Goal: Information Seeking & Learning: Learn about a topic

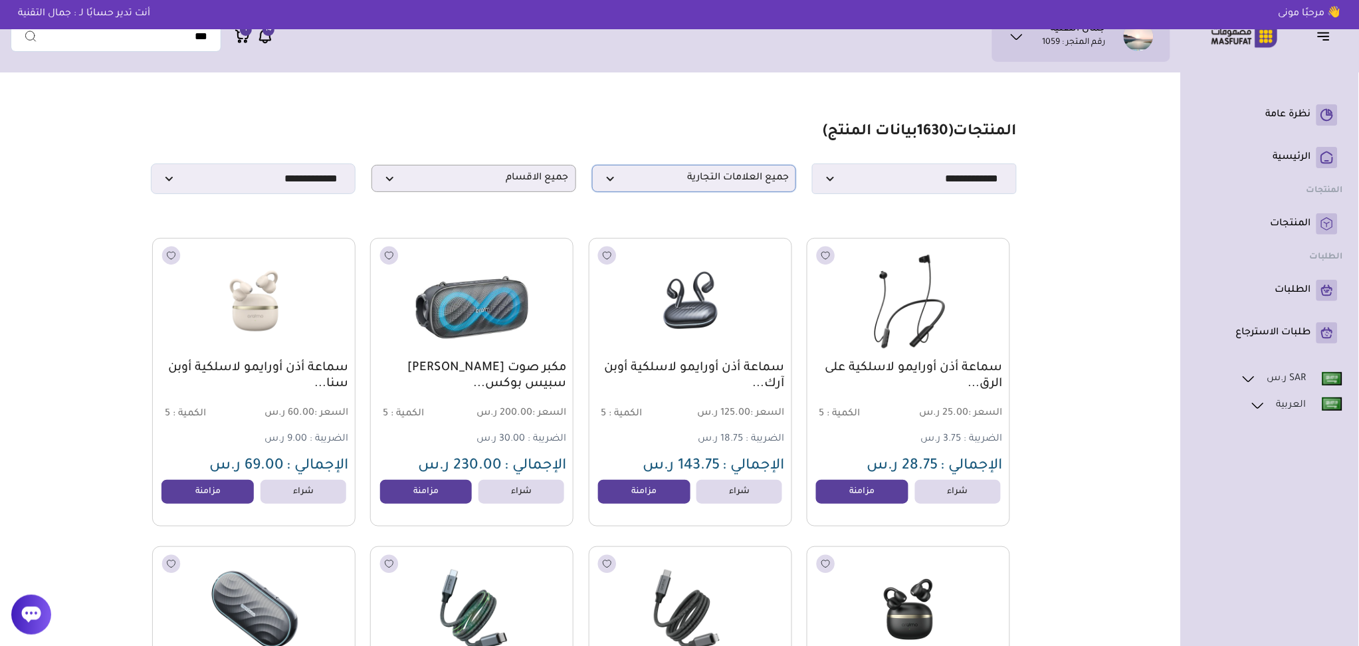
click at [706, 176] on span "جميع العلامات التجارية" at bounding box center [694, 178] width 190 height 13
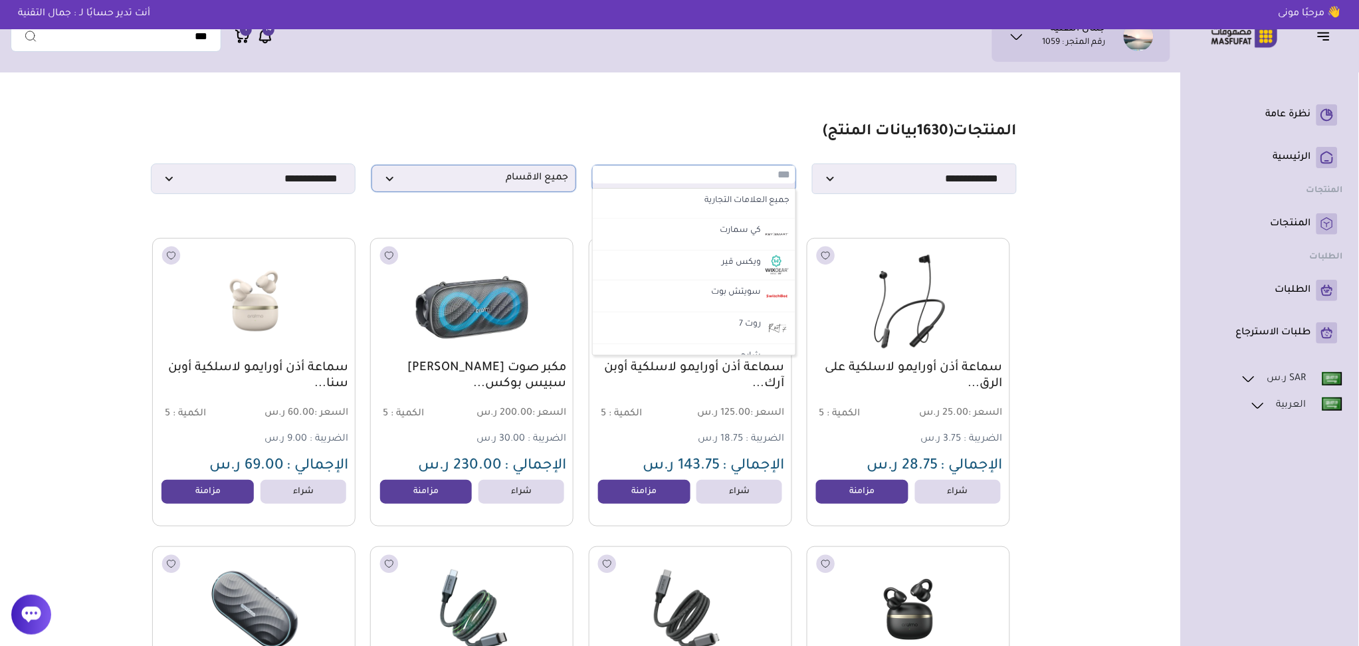
click at [429, 179] on span "جميع الاقسام" at bounding box center [474, 178] width 190 height 13
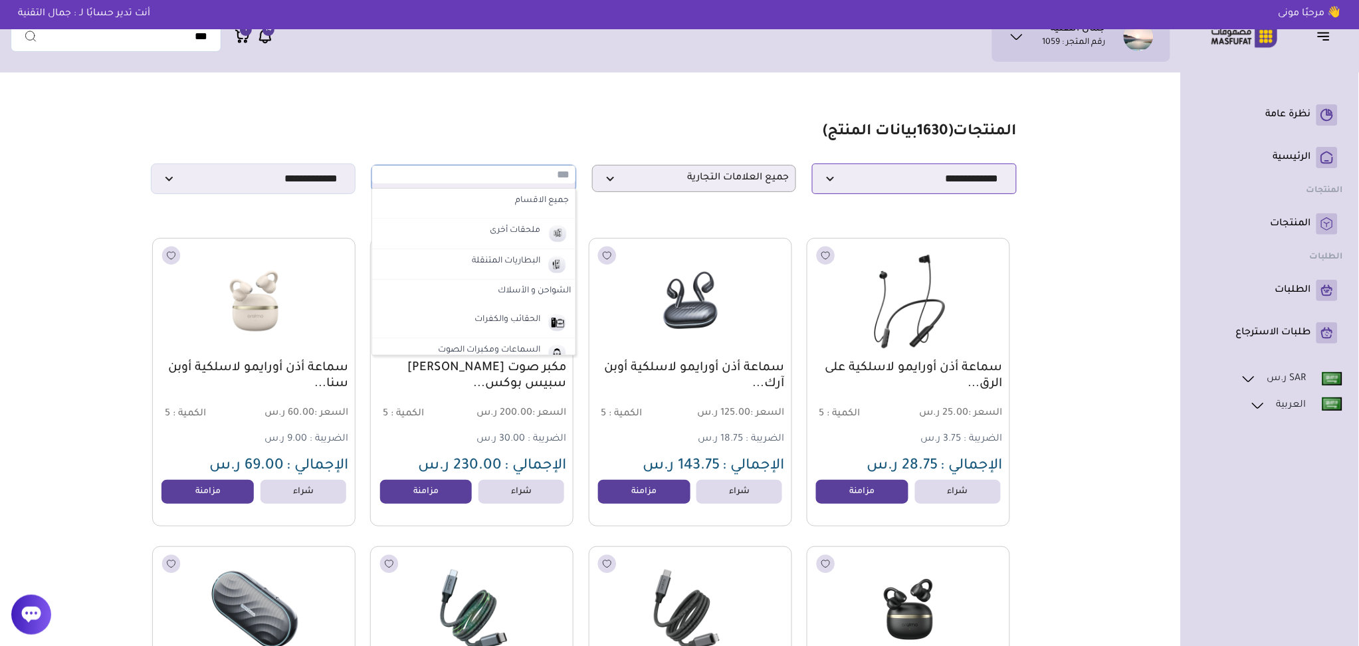
click at [982, 184] on select "**********" at bounding box center [914, 178] width 205 height 31
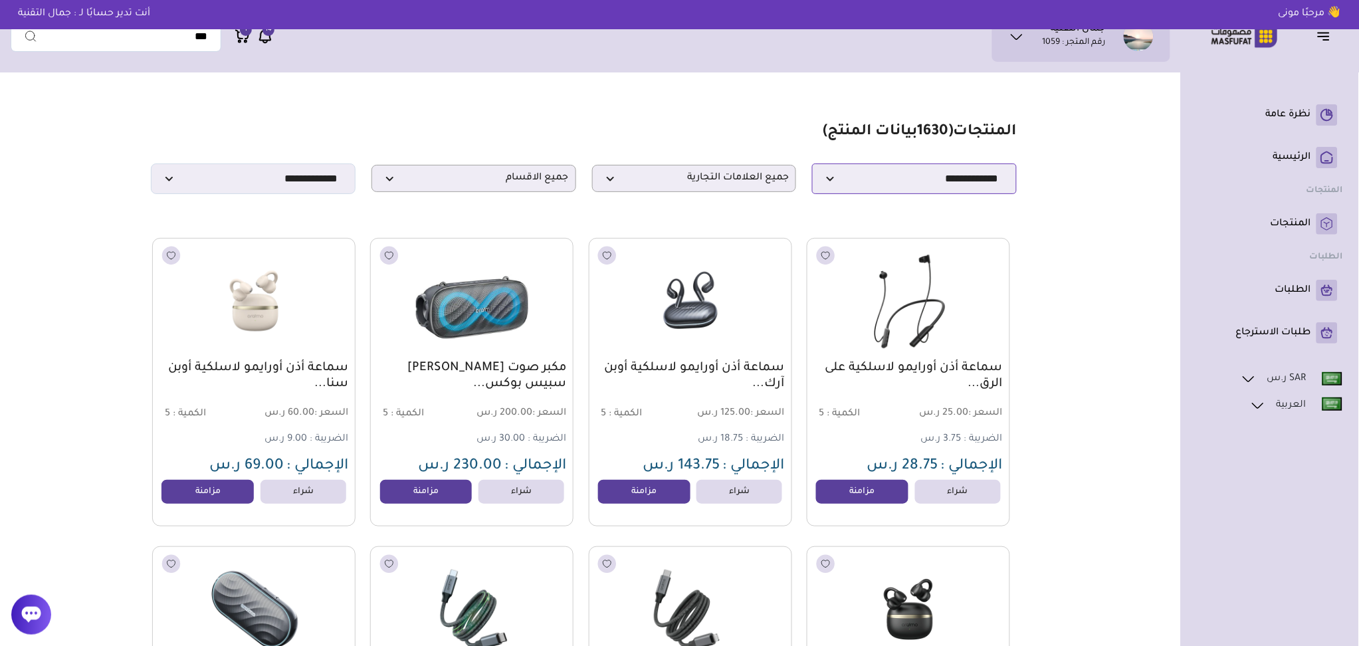
click at [812, 167] on select "**********" at bounding box center [914, 178] width 205 height 31
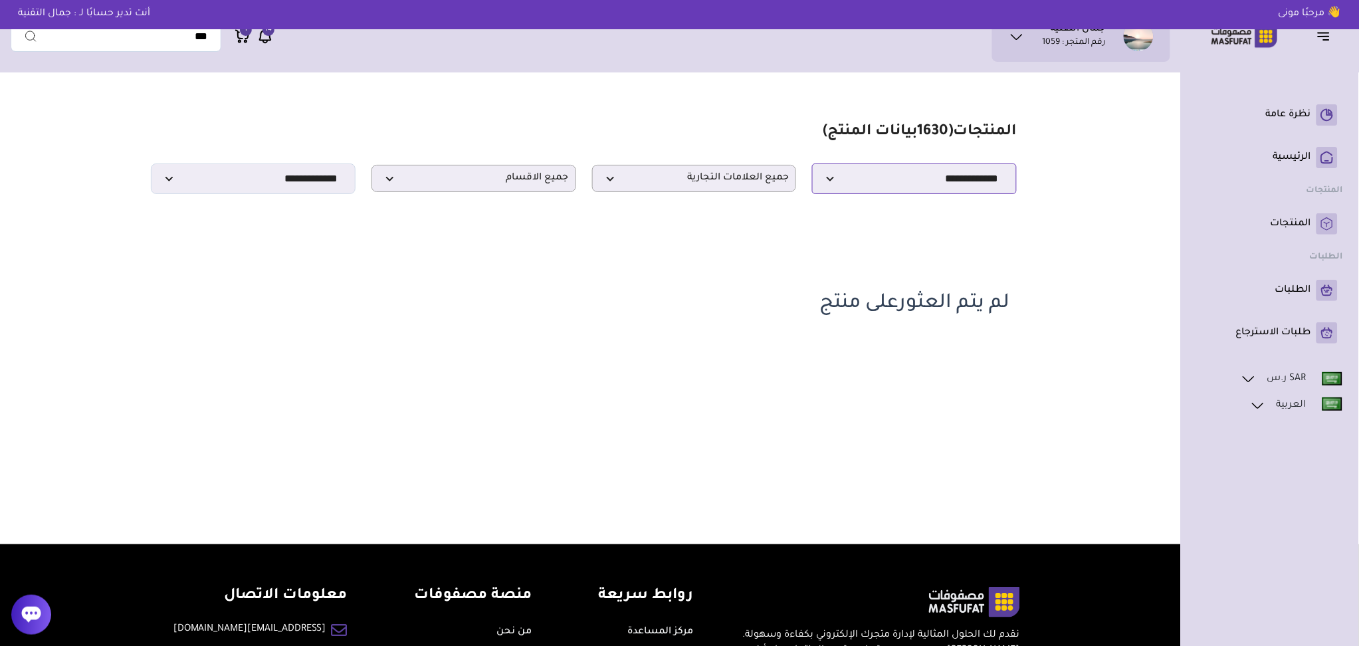
click at [917, 189] on select "**********" at bounding box center [914, 178] width 205 height 31
select select "******"
click at [812, 167] on select "**********" at bounding box center [914, 178] width 205 height 31
click at [1316, 221] on link "المنتجات" at bounding box center [1270, 223] width 136 height 21
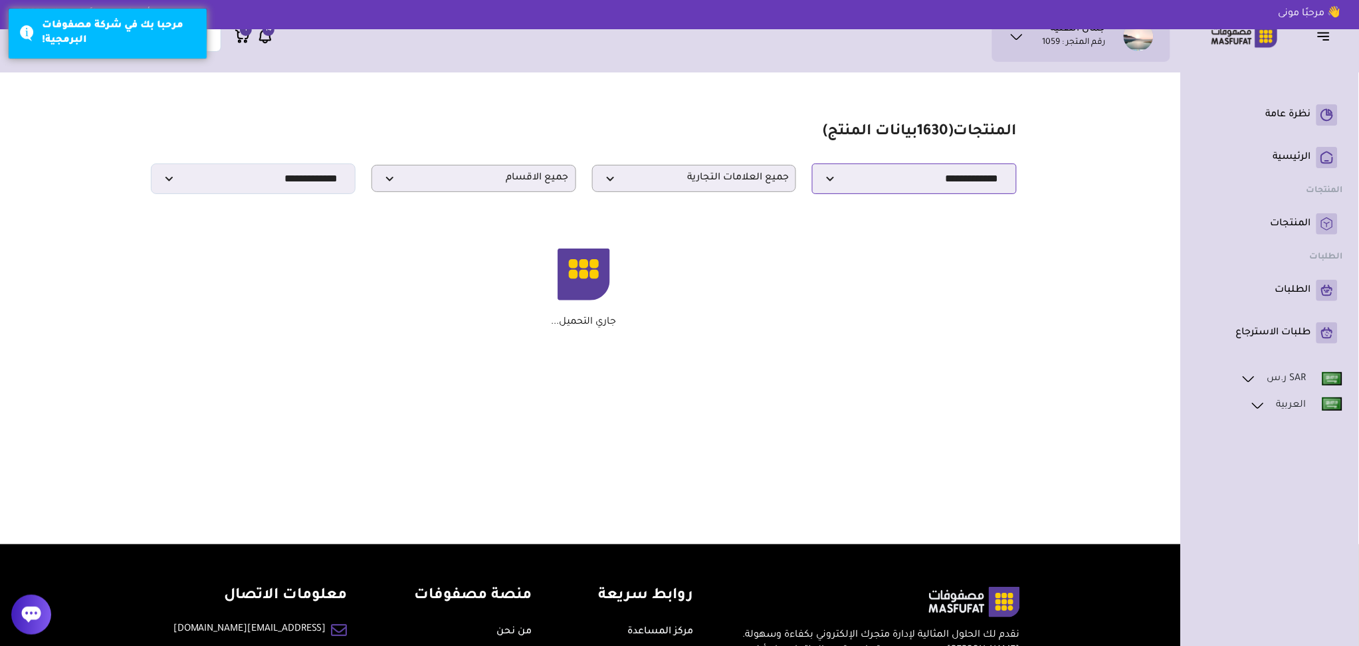
click at [834, 176] on select "**********" at bounding box center [914, 178] width 205 height 31
select select "*"
click at [812, 167] on select "**********" at bounding box center [914, 178] width 205 height 31
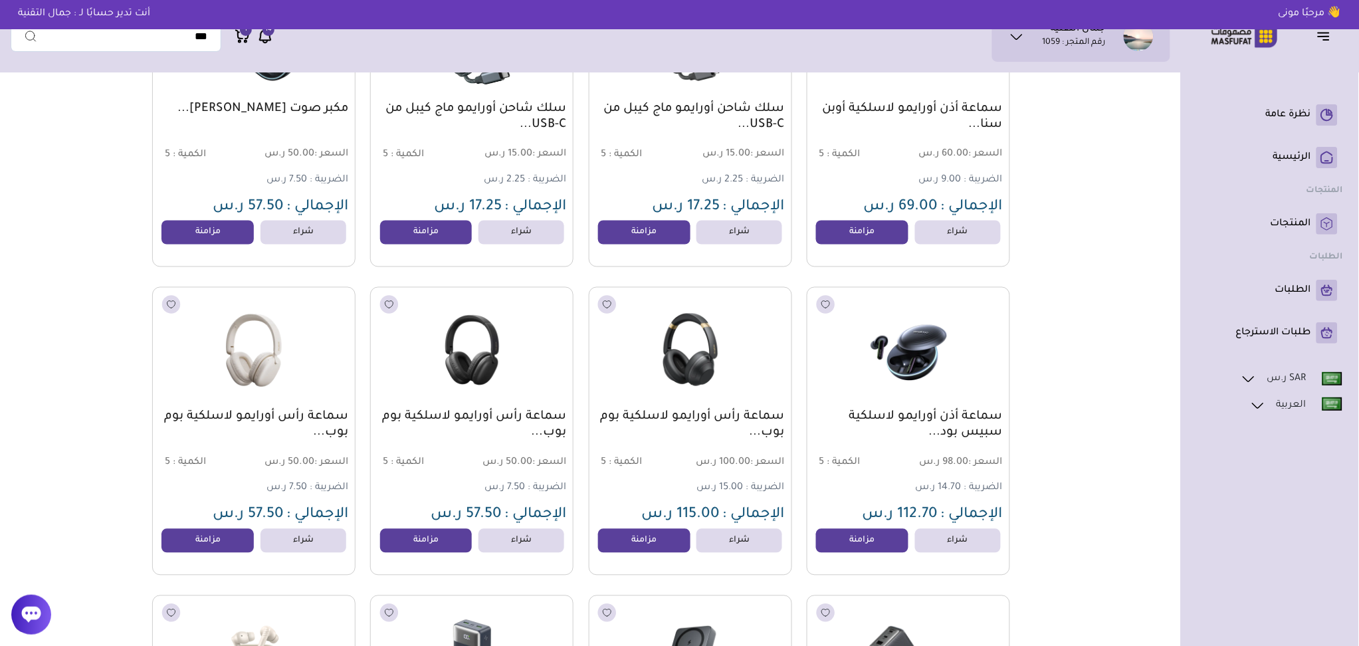
scroll to position [213, 0]
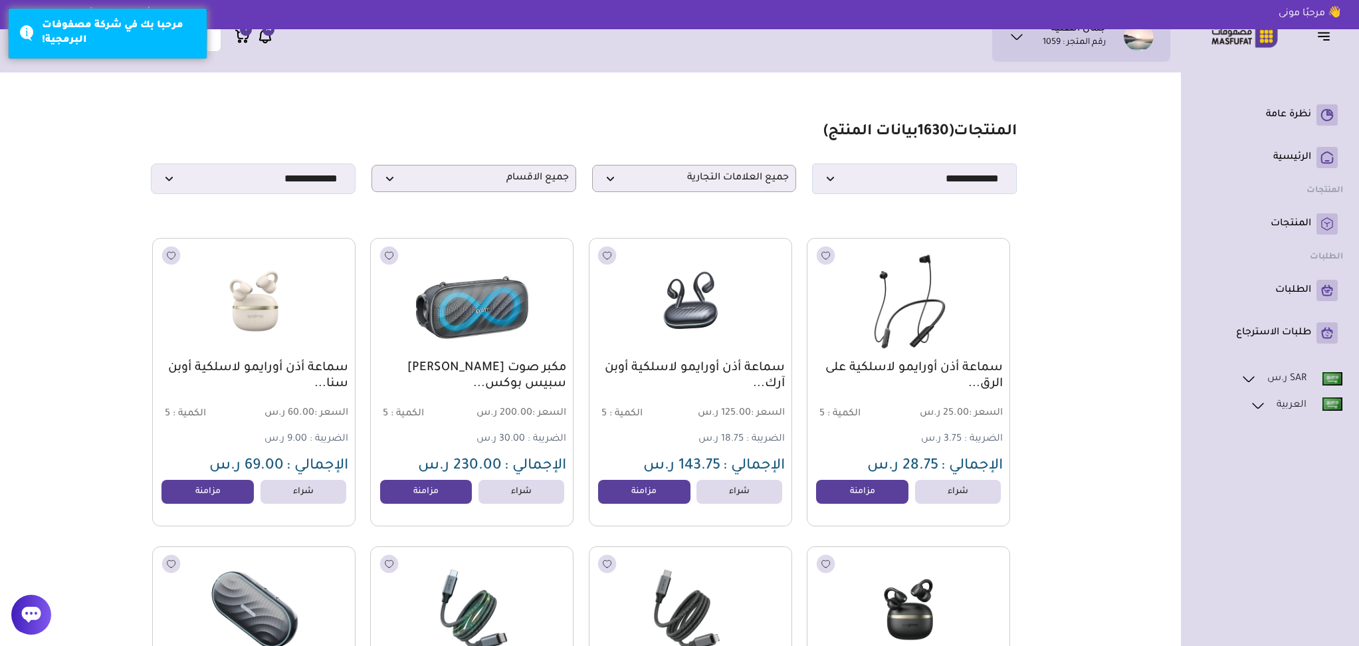
select select "*"
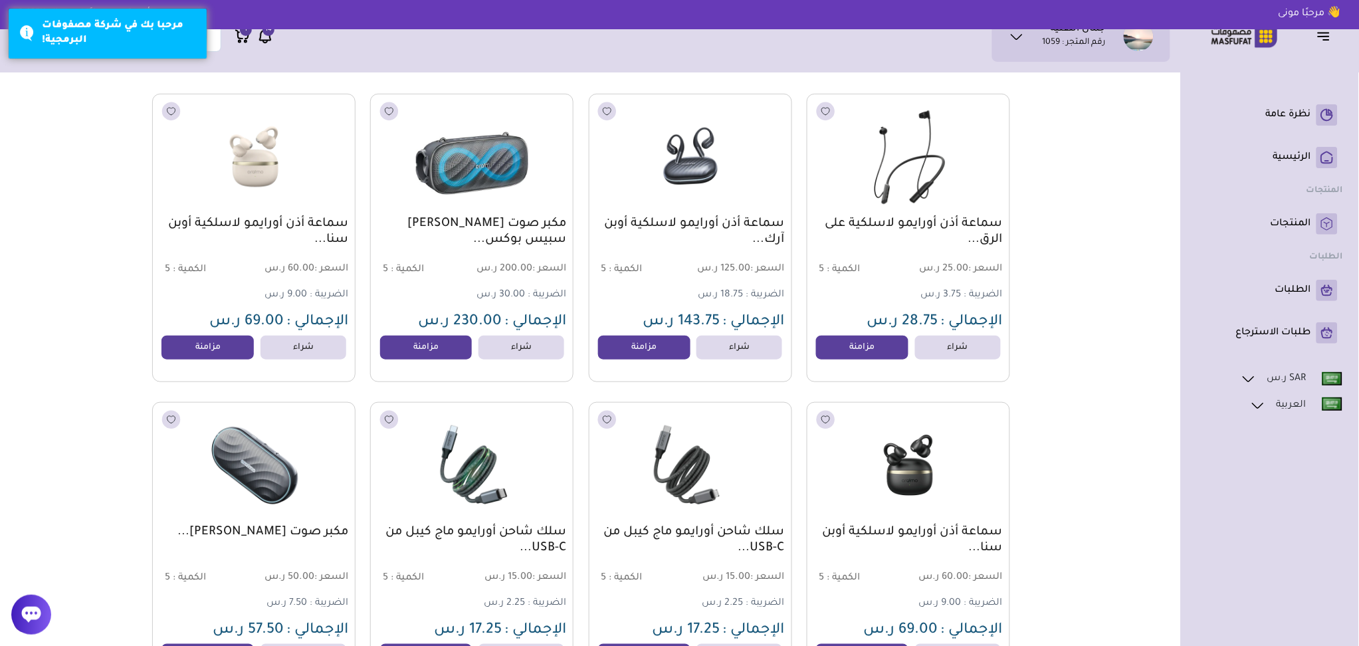
scroll to position [177, 0]
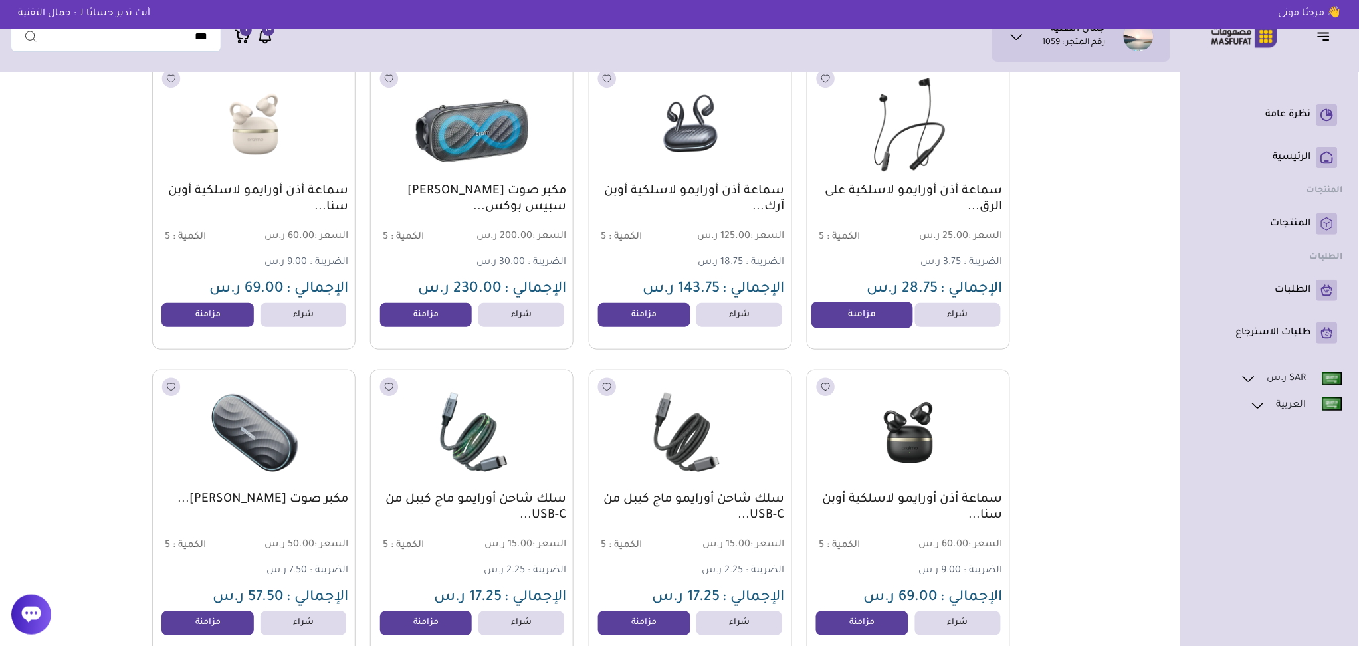
click at [859, 317] on link "مزامنة" at bounding box center [862, 315] width 101 height 27
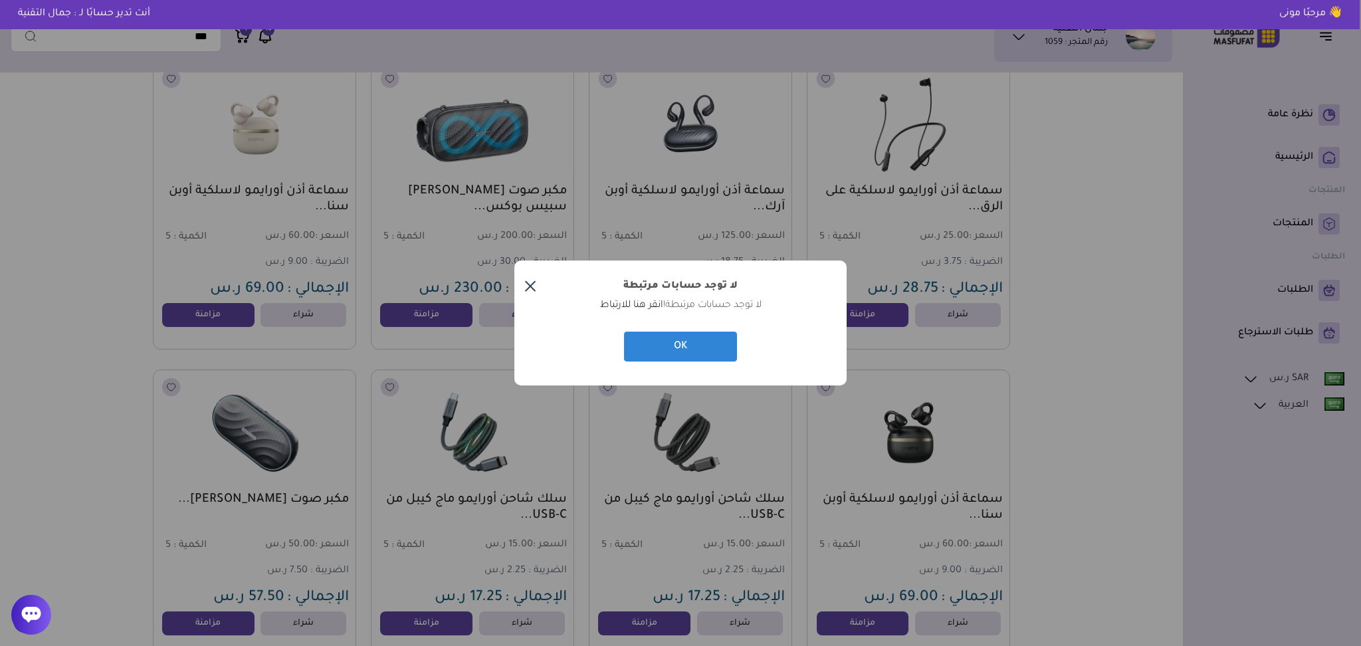
click at [535, 281] on button "×" at bounding box center [530, 287] width 32 height 32
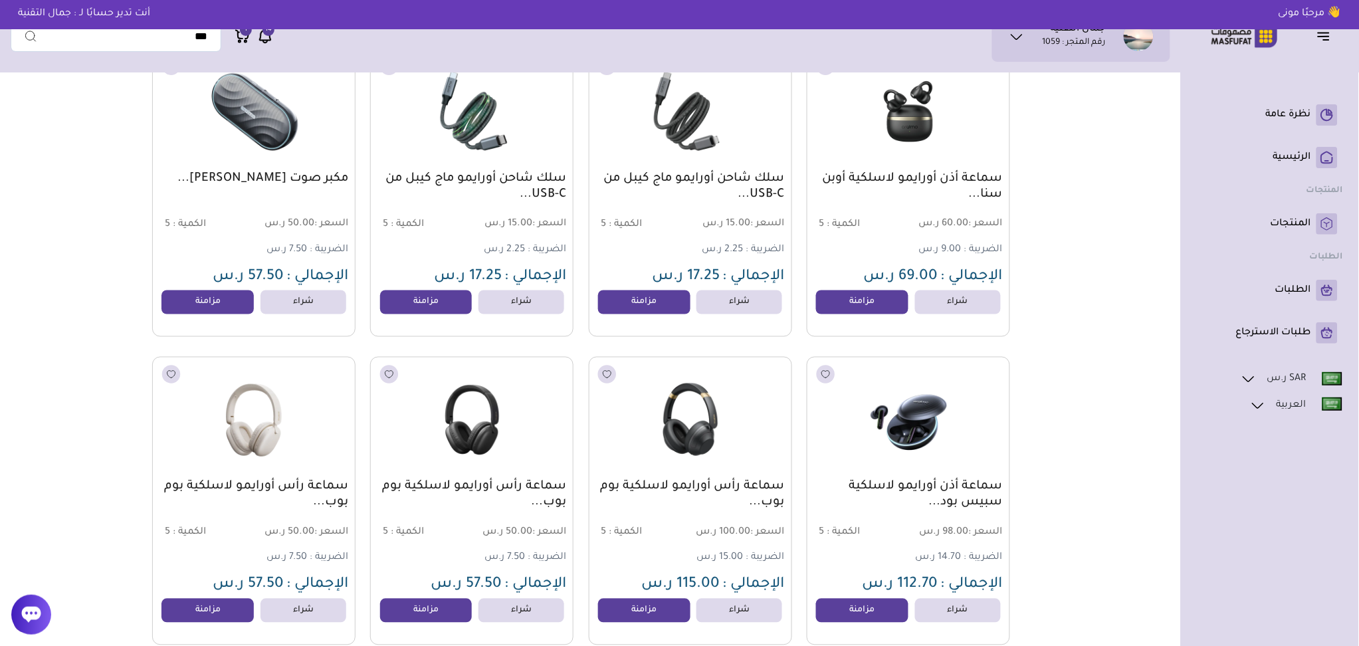
scroll to position [532, 0]
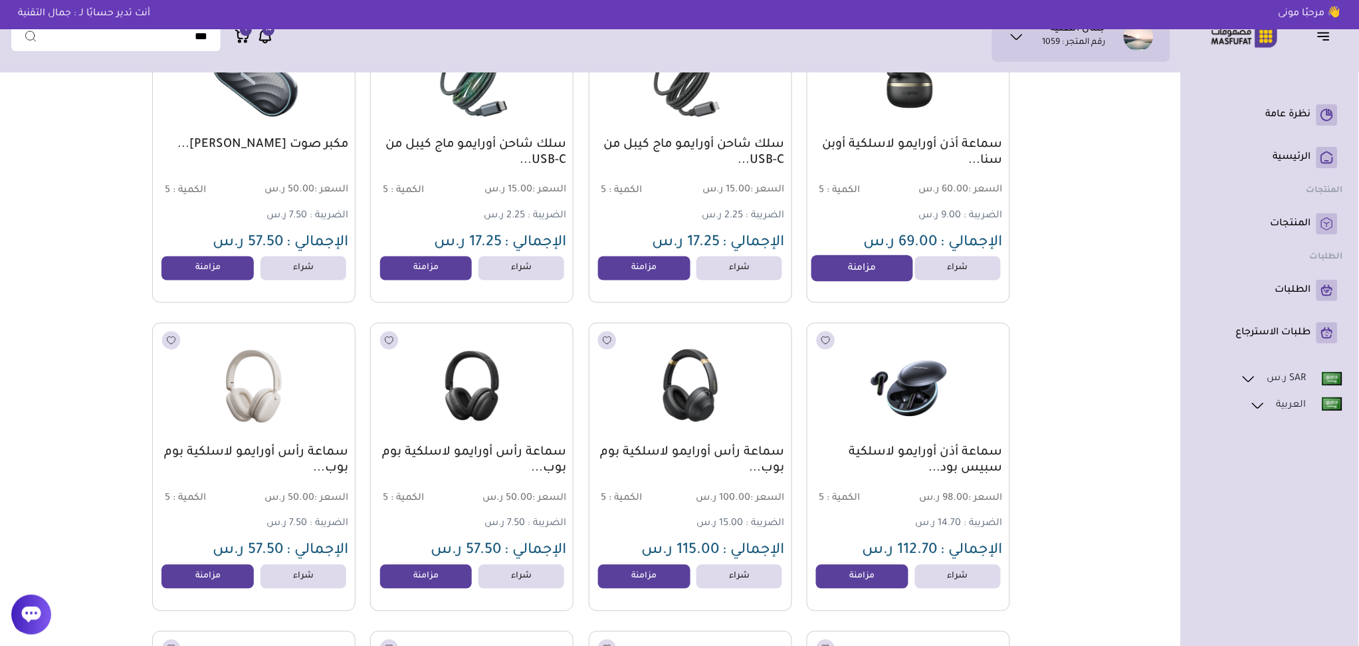
click at [867, 272] on link "مزامنة" at bounding box center [862, 268] width 101 height 27
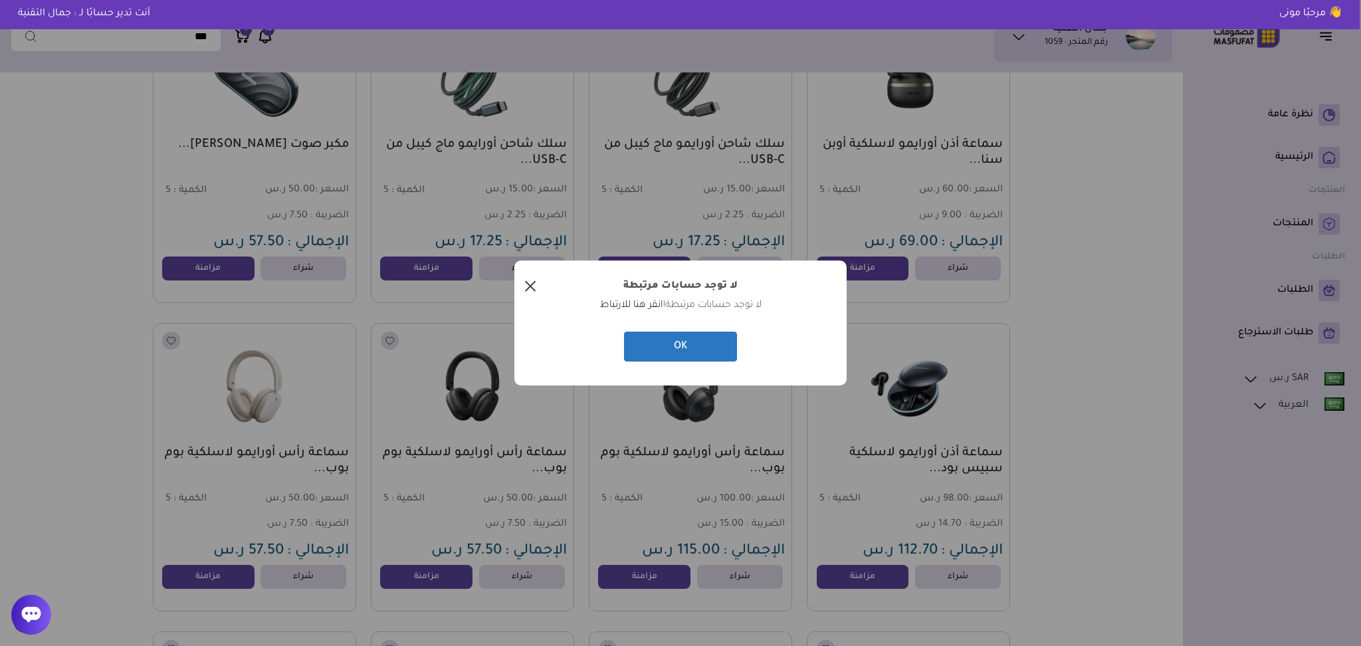
click at [699, 351] on button "OK" at bounding box center [680, 347] width 113 height 30
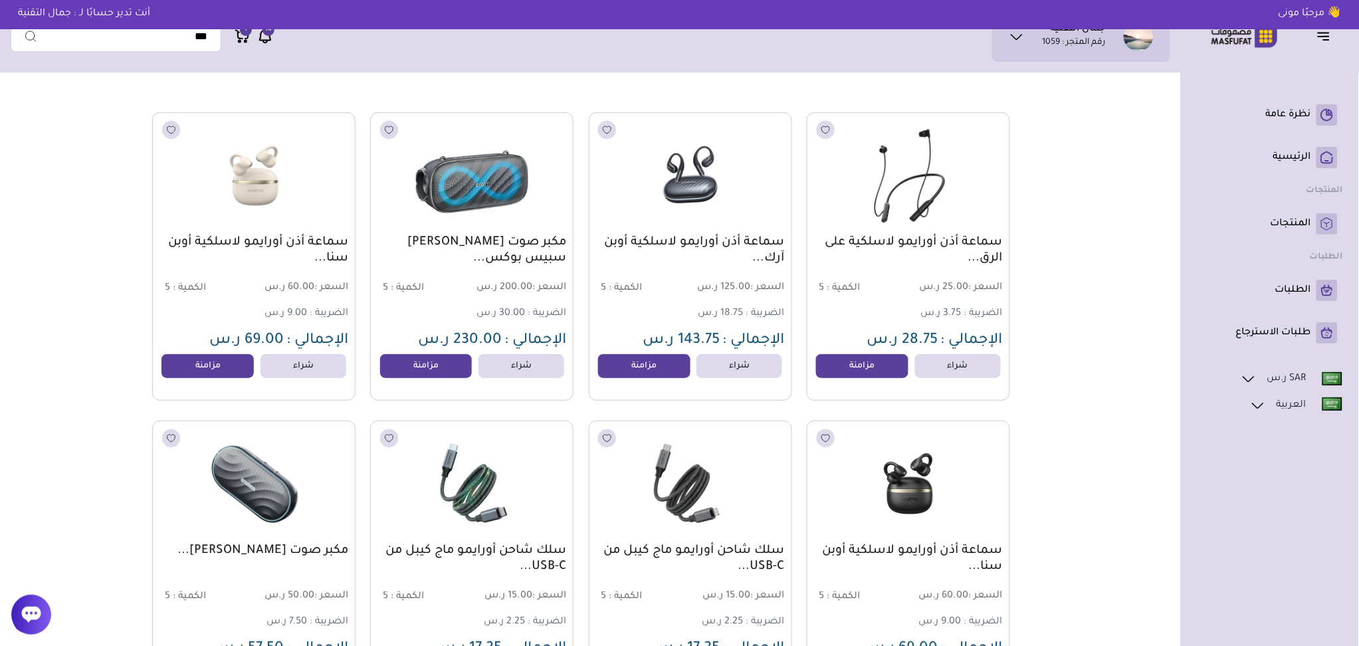
scroll to position [0, 0]
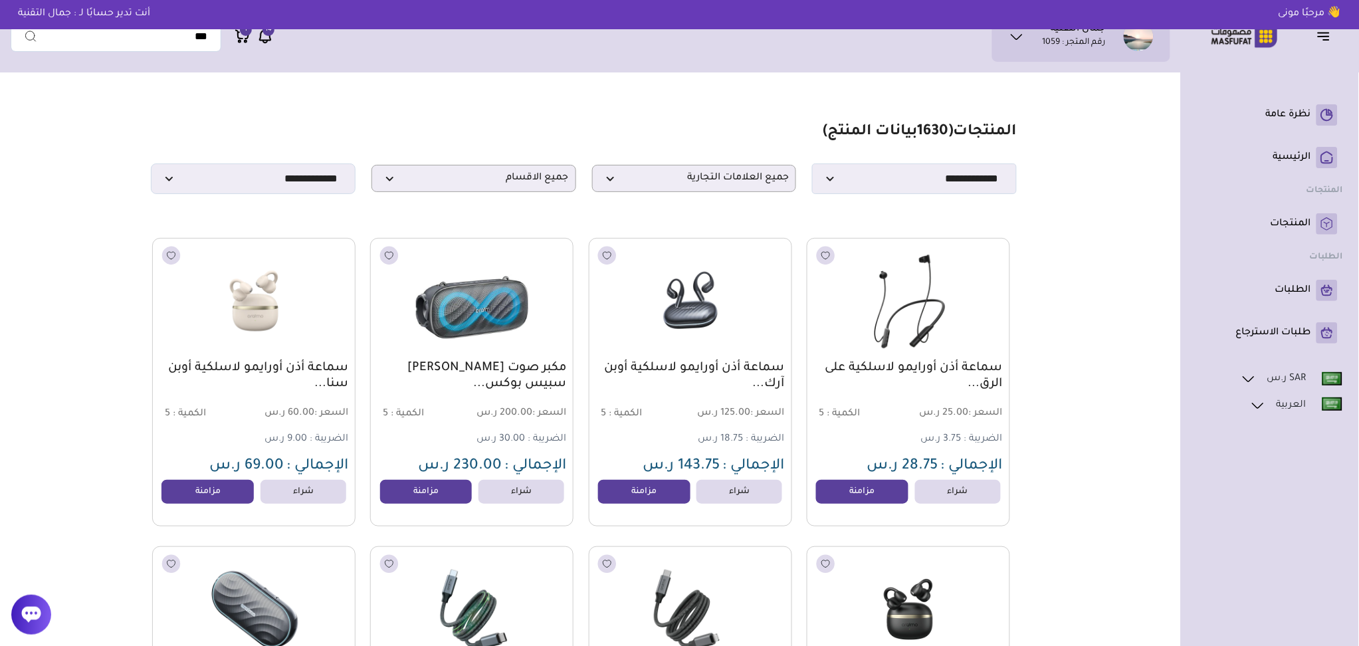
click at [1022, 31] on icon at bounding box center [1017, 37] width 16 height 16
click at [1117, 132] on span "اشتراكي" at bounding box center [1104, 130] width 31 height 13
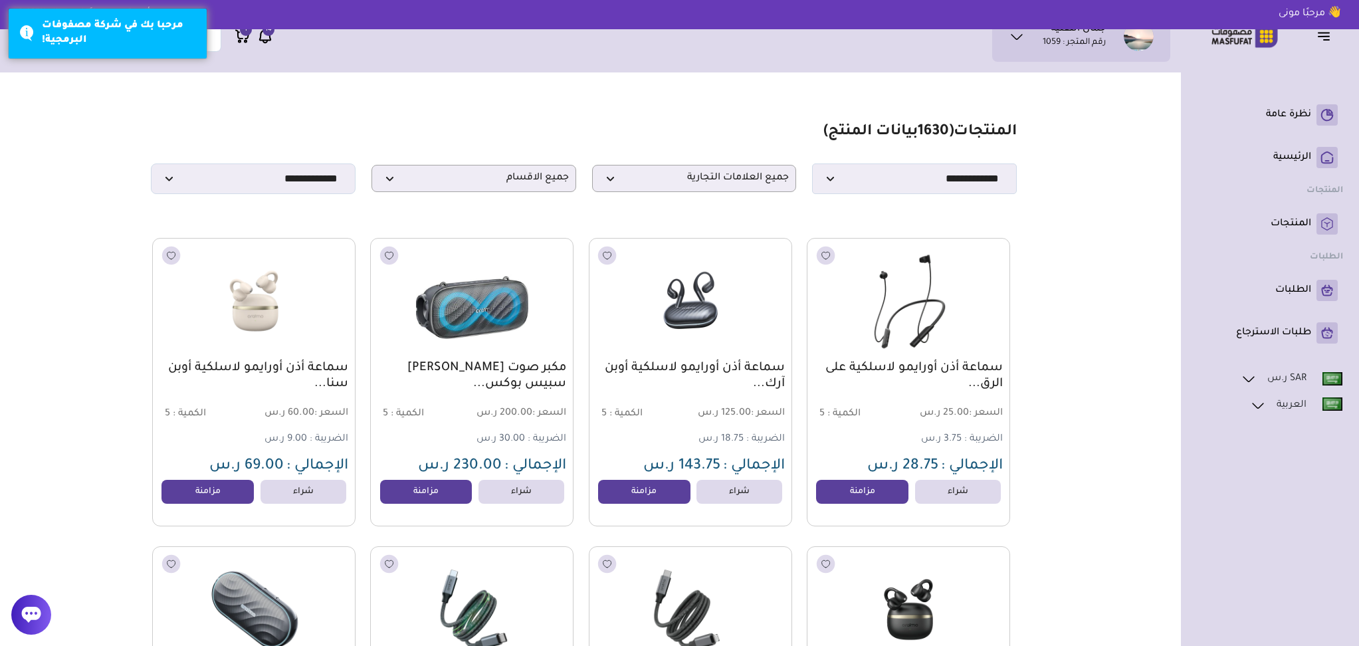
select select "*"
click at [1010, 41] on icon at bounding box center [1017, 37] width 16 height 16
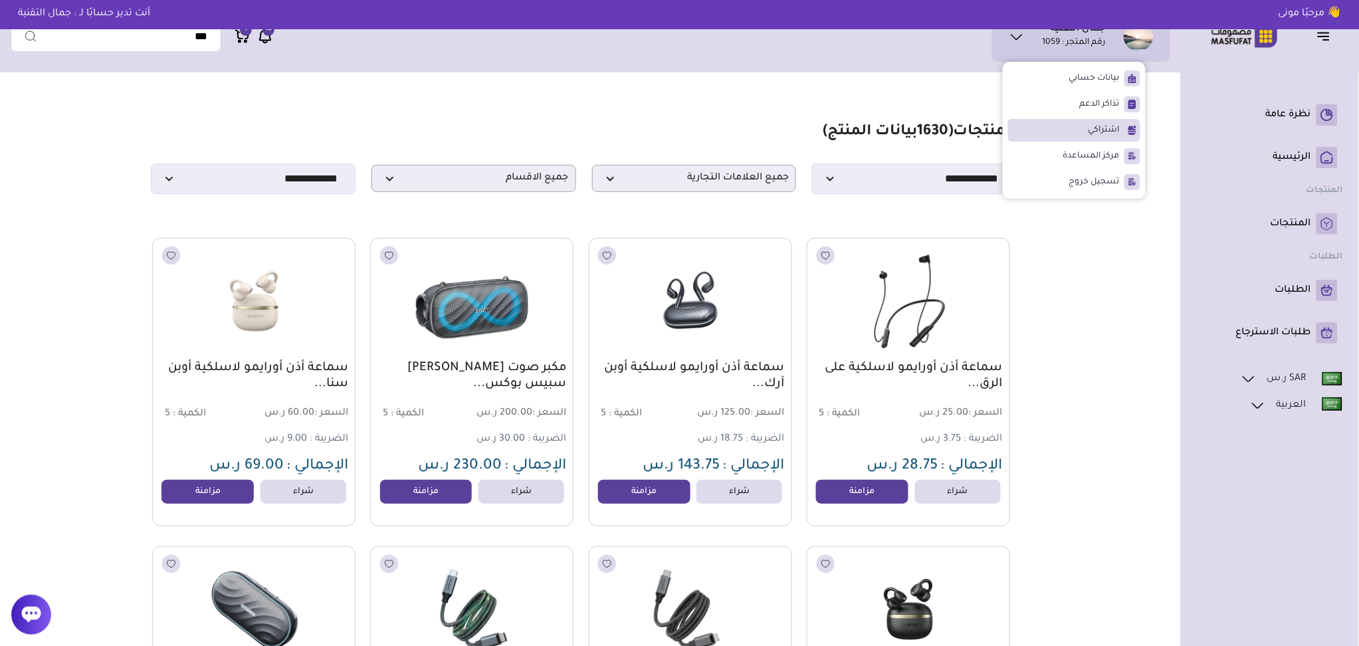
click at [1083, 125] on li "اشتراكي" at bounding box center [1074, 130] width 132 height 23
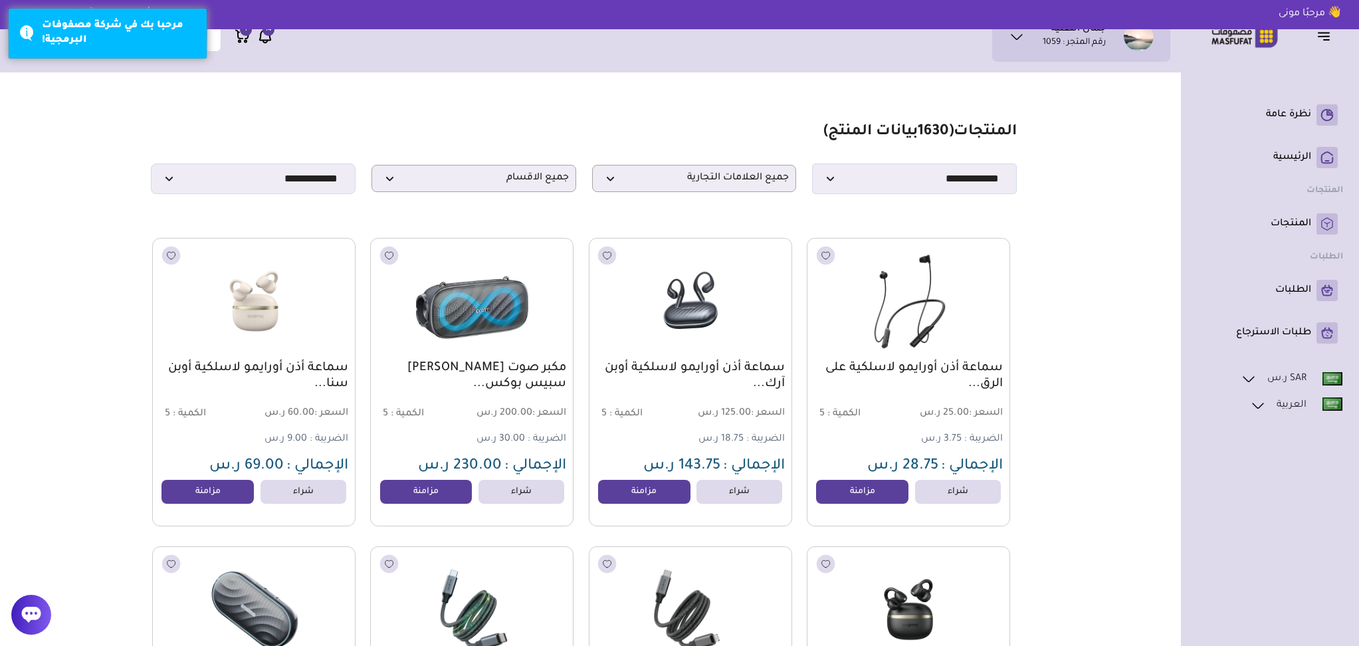
select select "*"
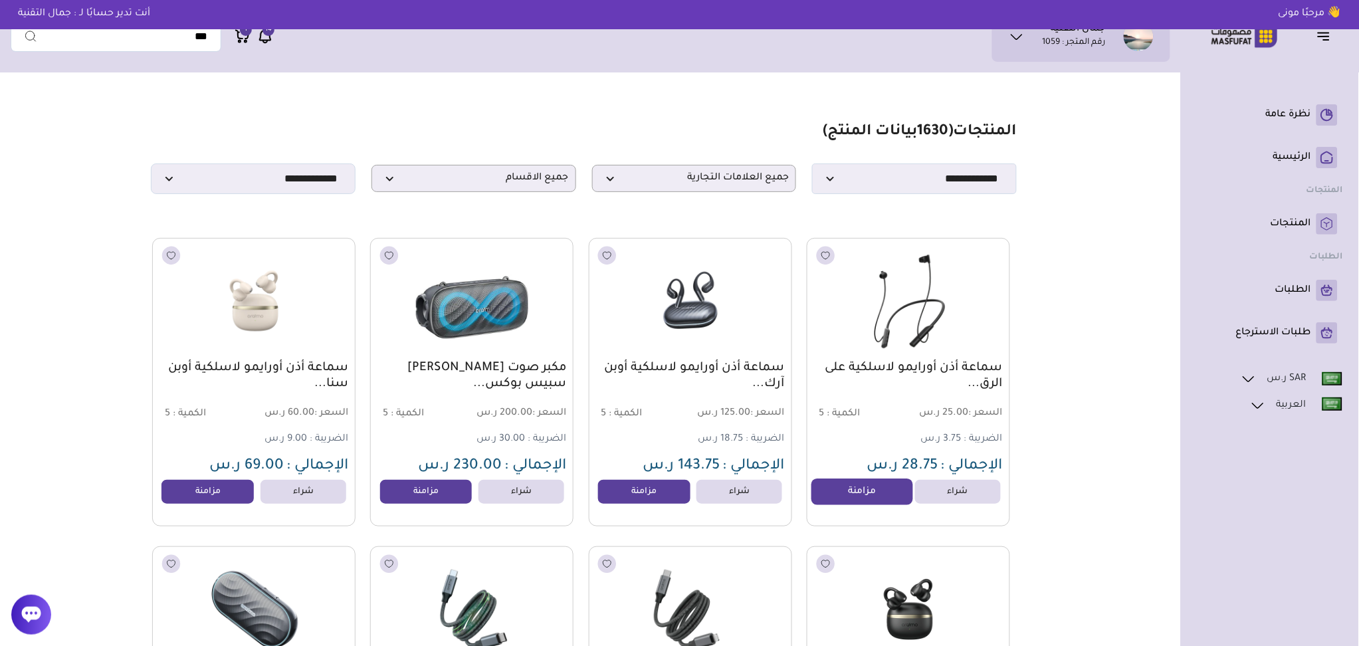
click at [884, 502] on link "مزامنة" at bounding box center [862, 492] width 101 height 27
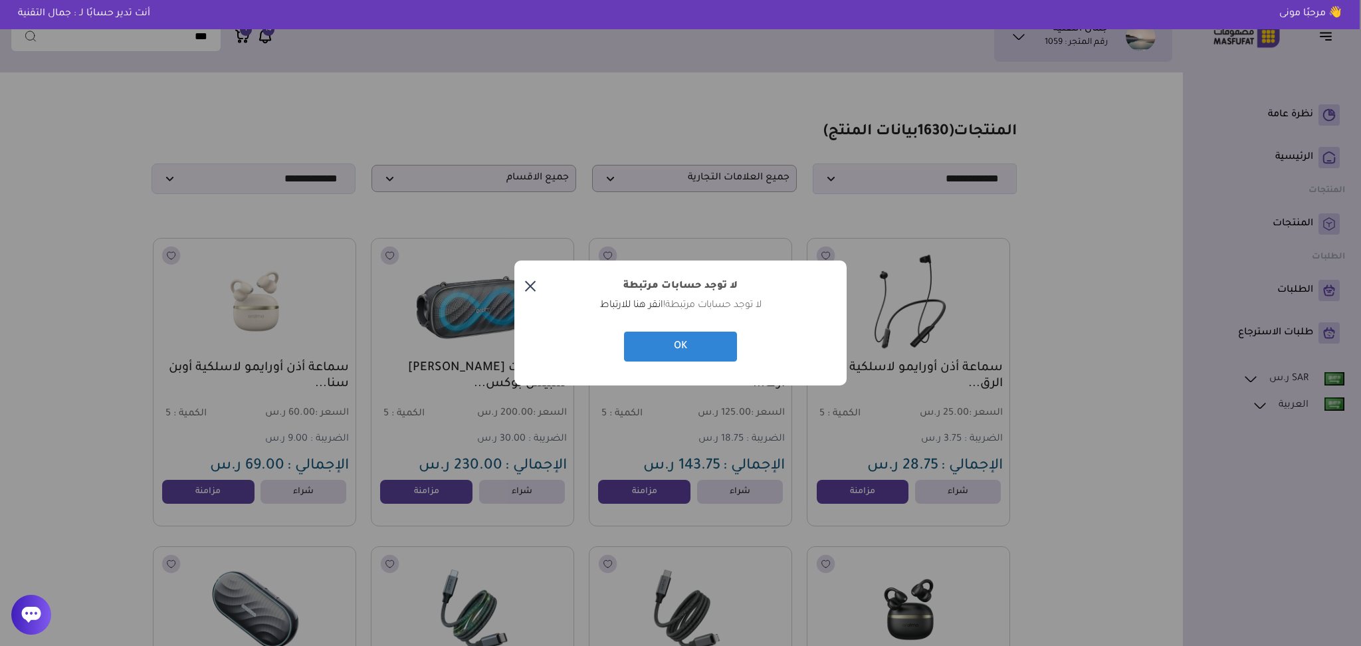
click at [624, 494] on div "? ! i لا توجد حسابات مرتبطة × لا توجد حسابات مرتبطة! انقر هنا للارتباط OK Cancel" at bounding box center [680, 323] width 1361 height 646
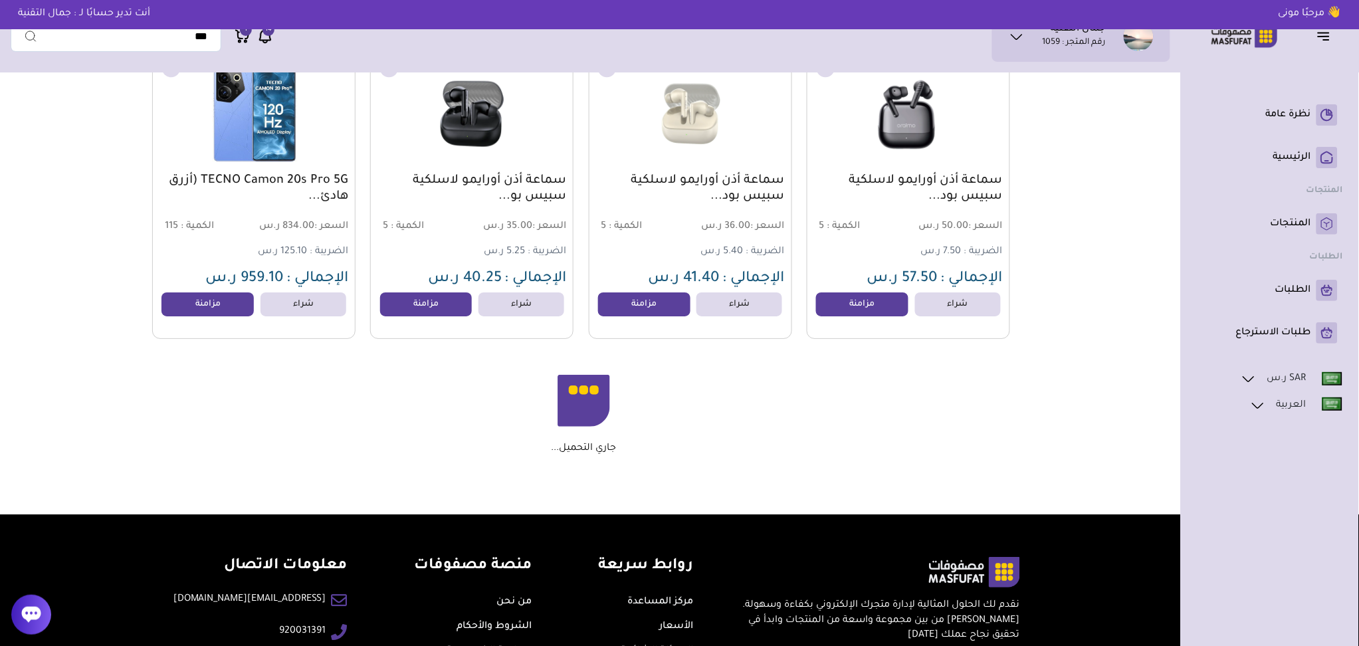
scroll to position [1543, 0]
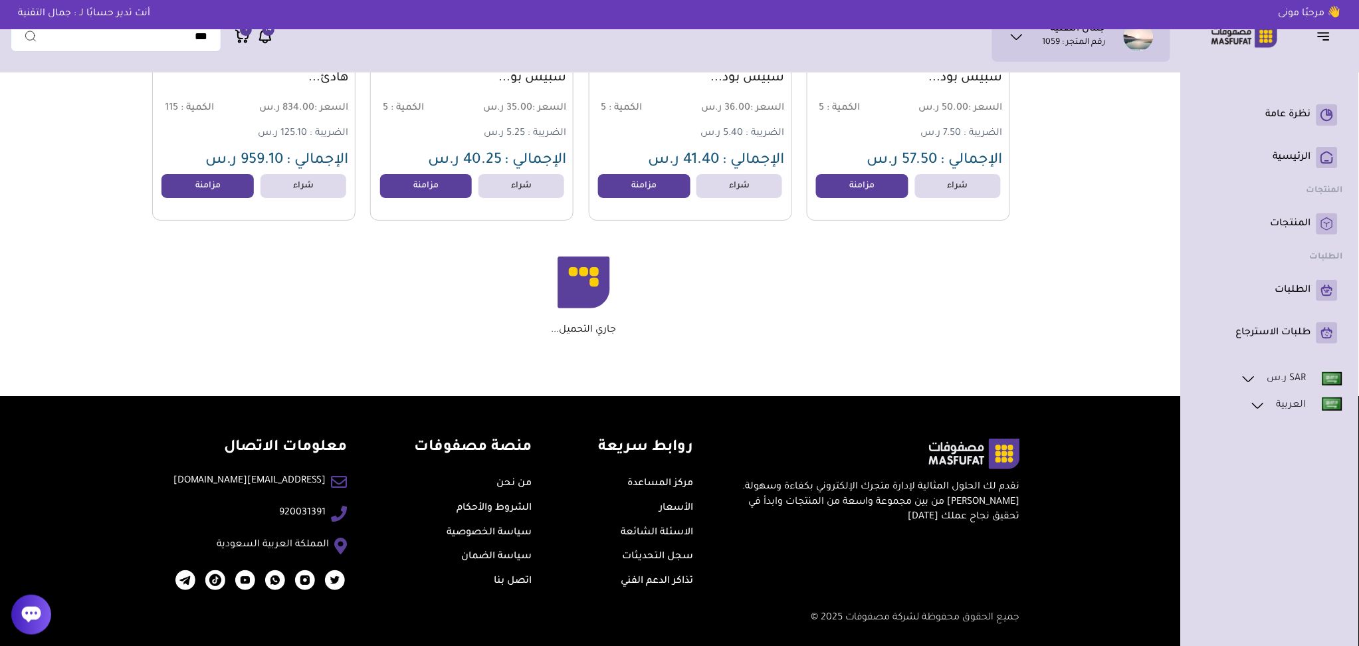
click at [643, 487] on link "مركز المساعدة" at bounding box center [660, 484] width 66 height 11
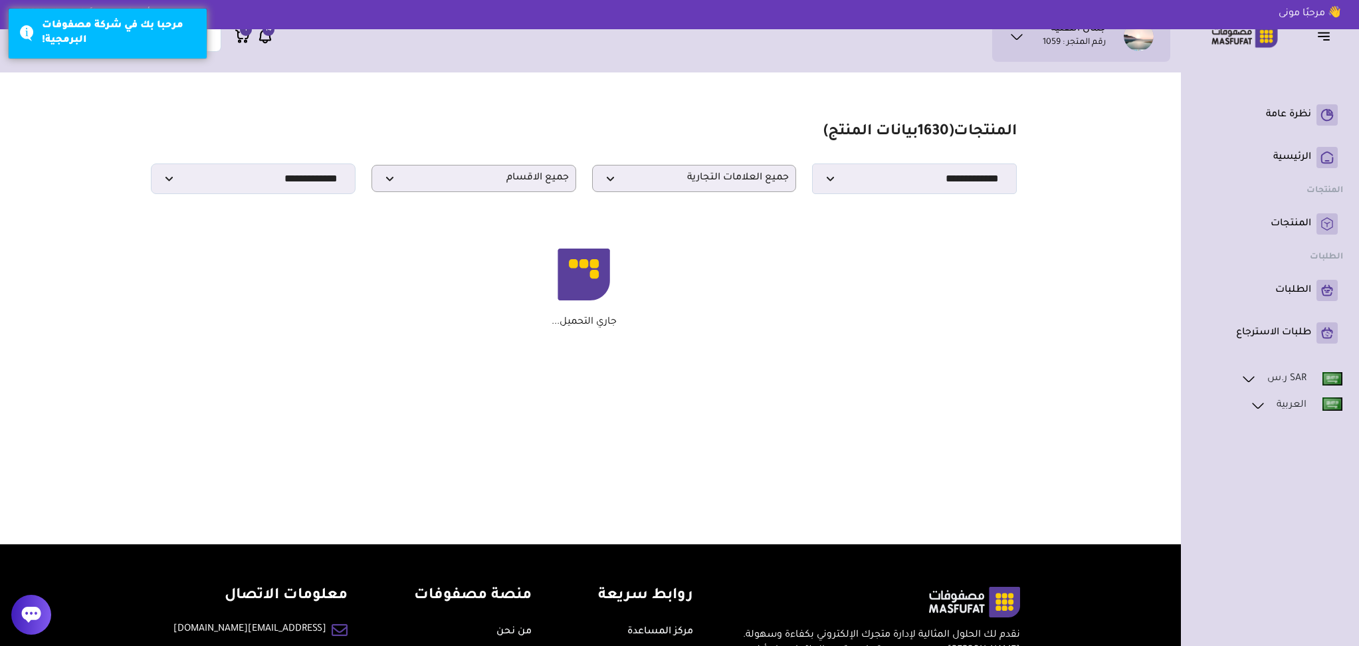
select select "*"
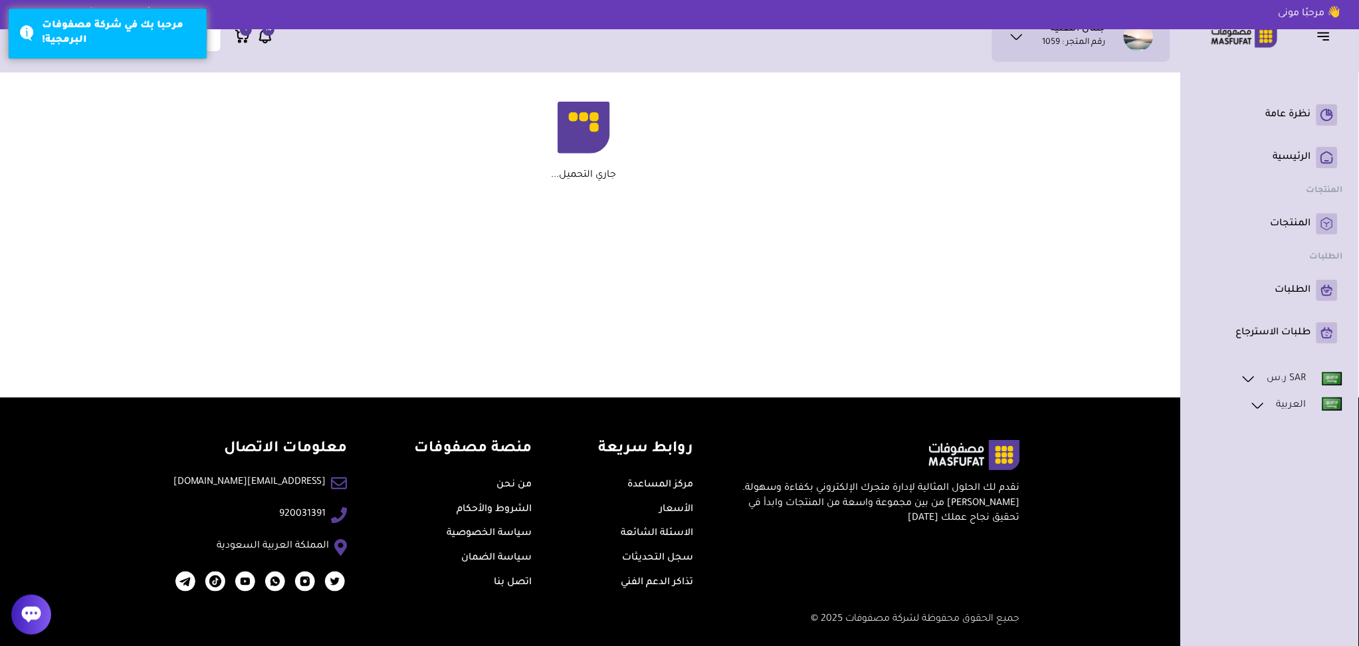
scroll to position [147, 0]
click at [631, 533] on link "الاسئلة الشائعة" at bounding box center [657, 533] width 72 height 11
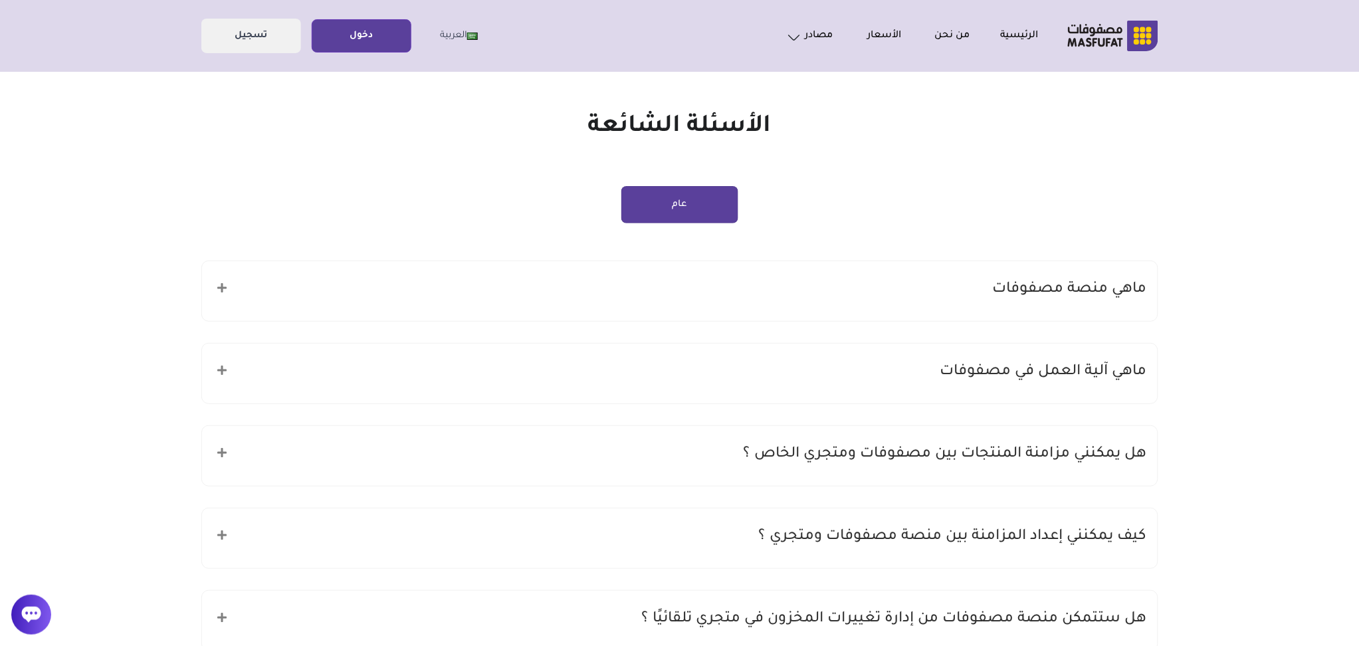
click at [1133, 290] on h5 "ماهي منصة مصفوفات" at bounding box center [1070, 289] width 154 height 25
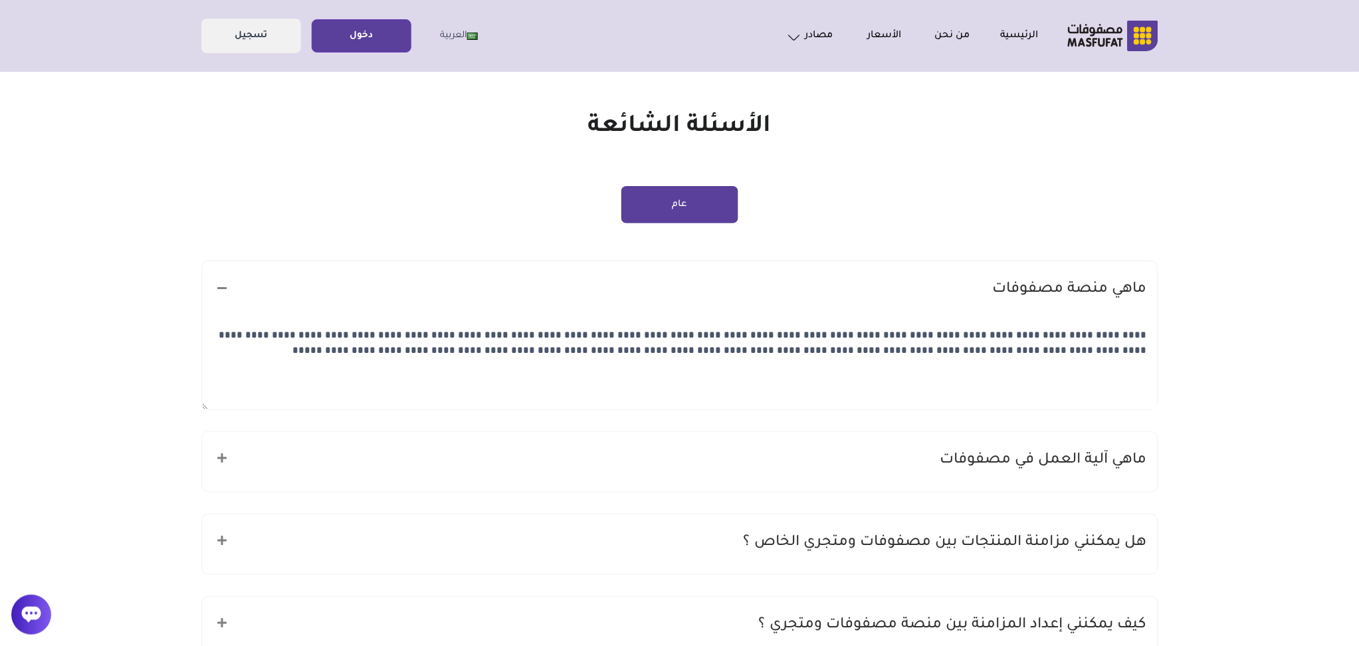
click at [1058, 463] on h5 "ماهي آلية العمل في مصفوفات" at bounding box center [1043, 460] width 207 height 25
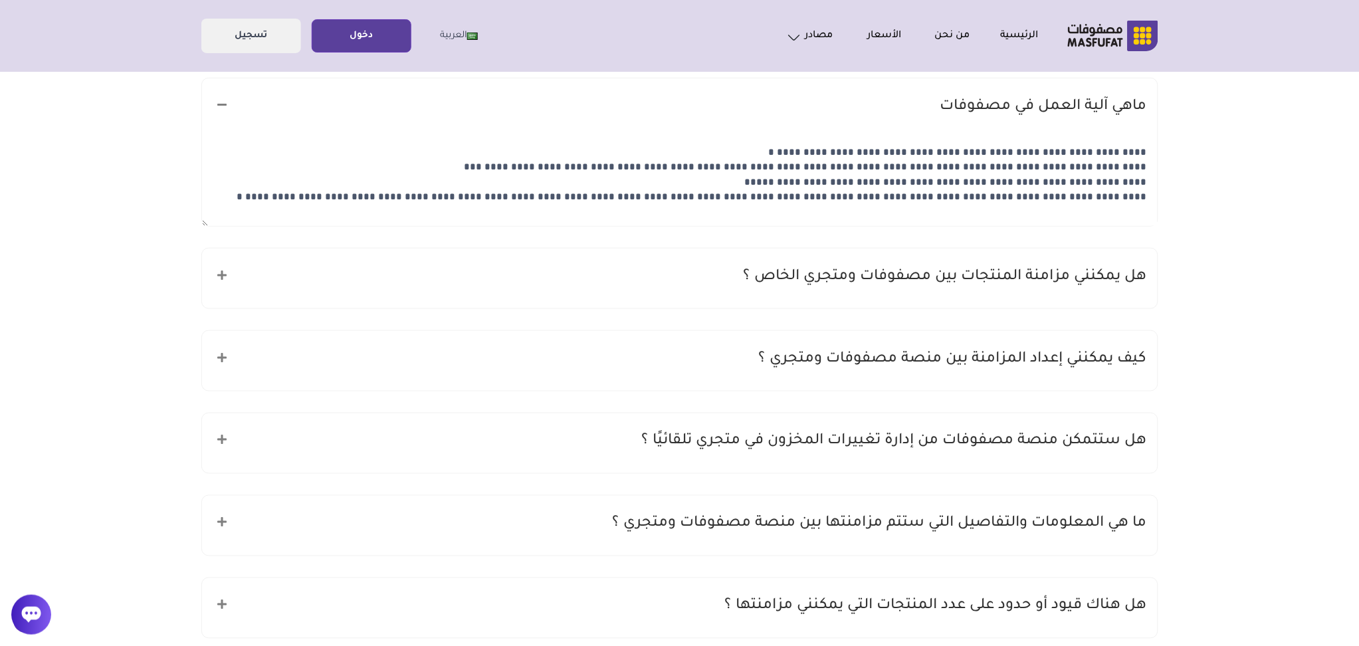
scroll to position [354, 0]
click at [1089, 296] on div "هل يمكنني مزامنة المنتجات بين مصفوفات ومتجري الخاص ؟" at bounding box center [680, 278] width 956 height 60
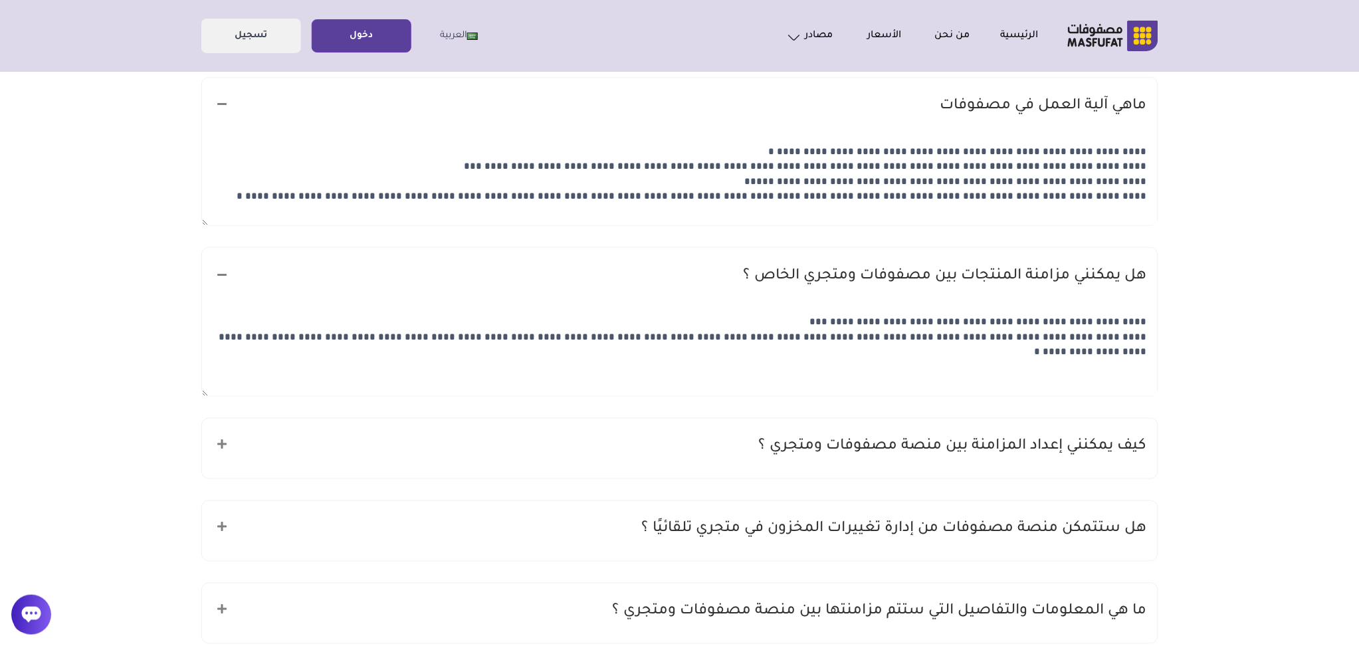
click at [1042, 474] on div "كيف يمكنني إعداد المزامنة بين منصة مصفوفات ومتجري ؟" at bounding box center [680, 449] width 956 height 60
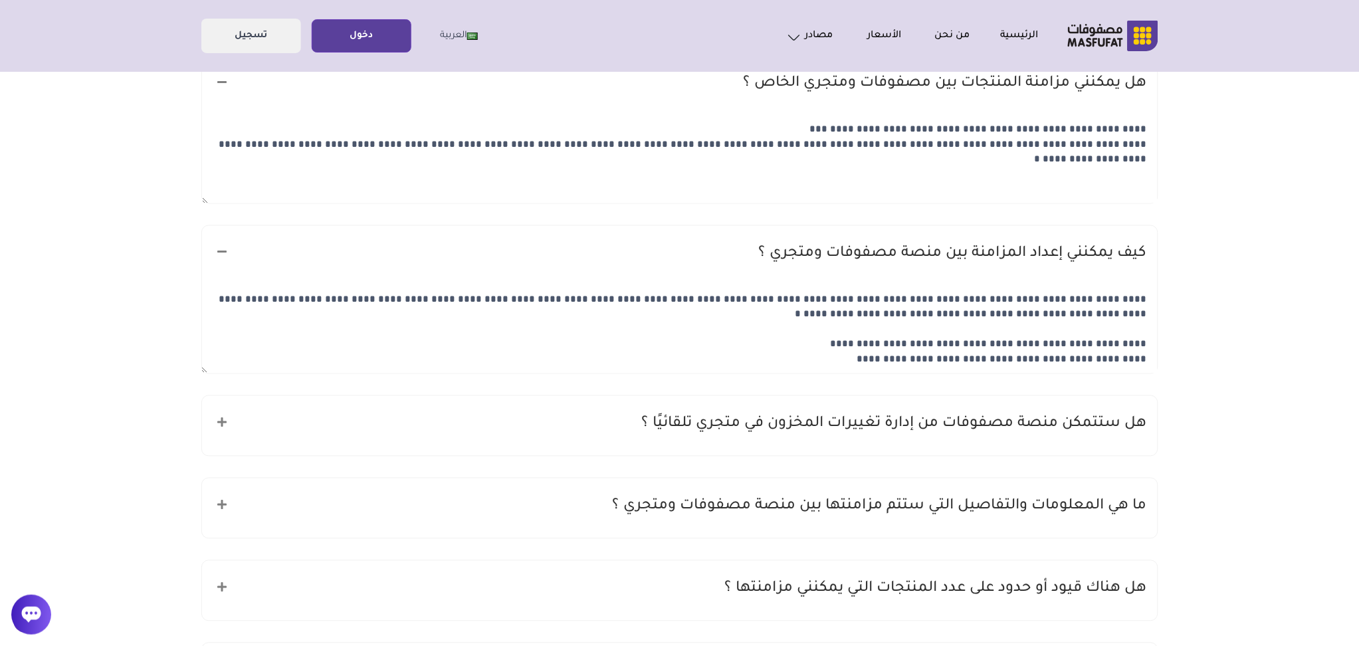
scroll to position [620, 0]
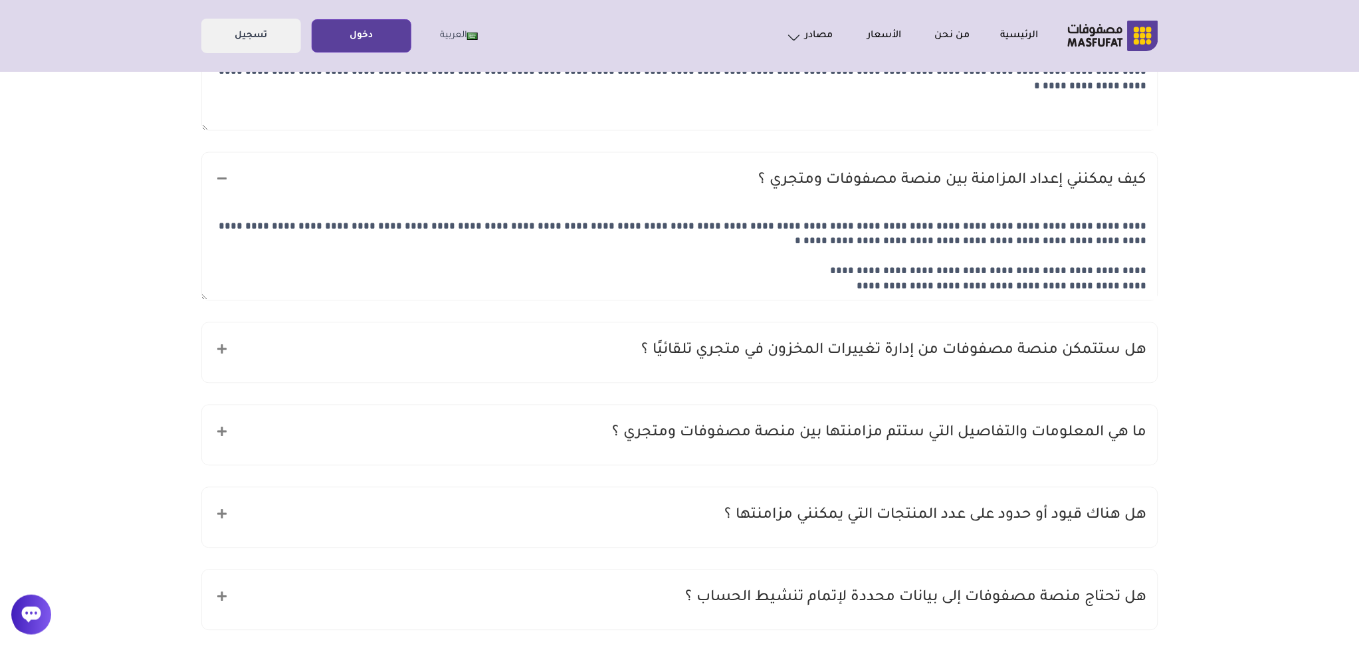
click at [1060, 345] on h5 "هل ستتمكن منصة مصفوفات من إدارة تغييرات المخزون في متجري تلقائيًا ؟" at bounding box center [894, 351] width 505 height 25
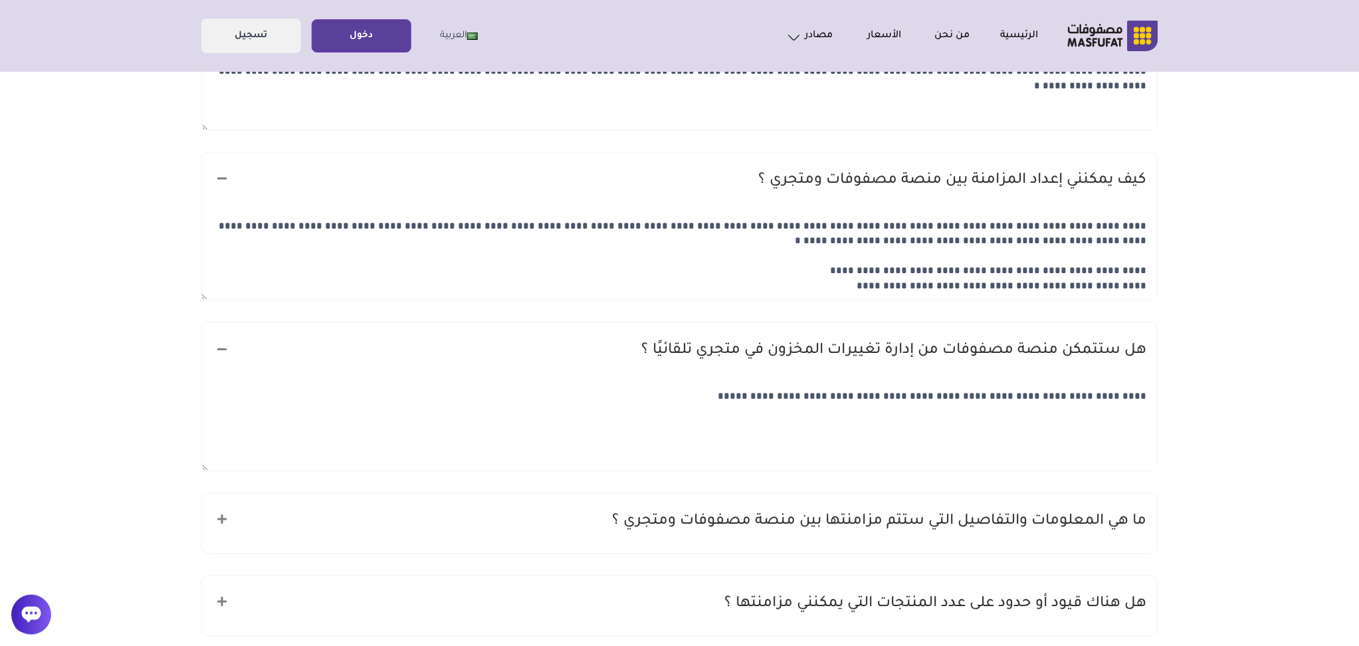
click at [969, 513] on h5 "ما هي المعلومات والتفاصيل التي ستتم مزامنتها بين منصة مصفوفات ومتجري ؟" at bounding box center [880, 522] width 534 height 25
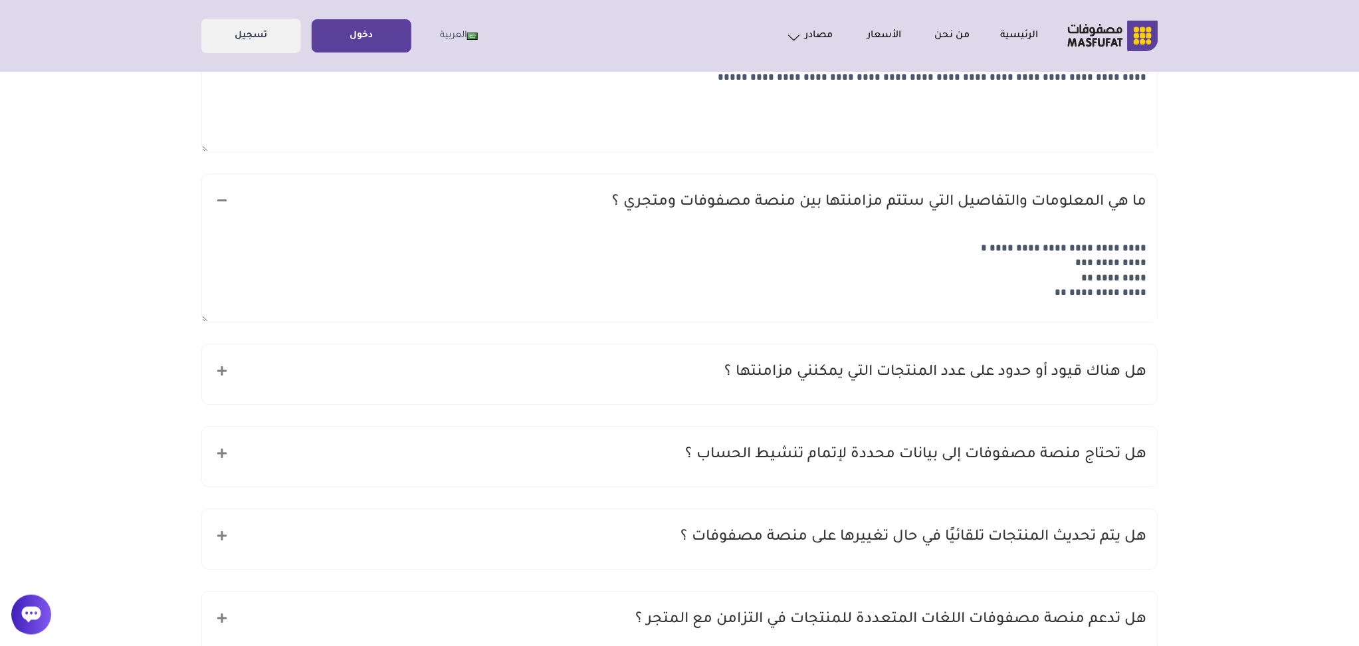
scroll to position [974, 0]
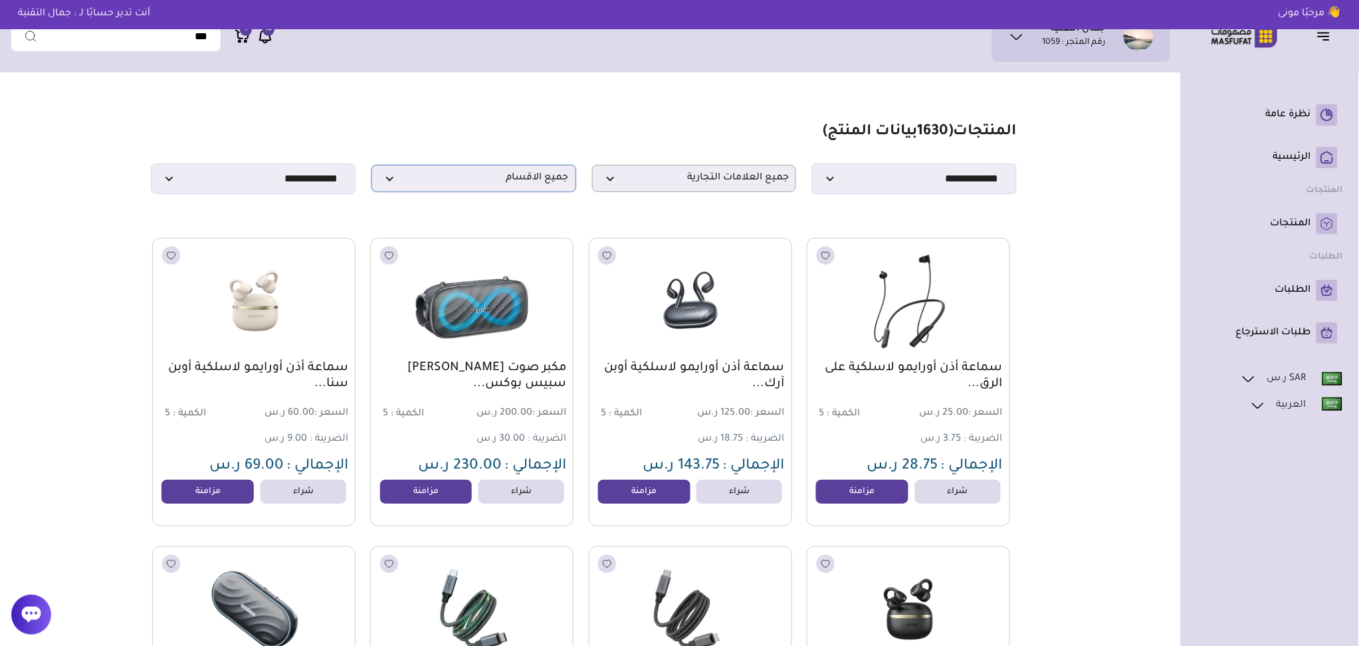
click at [404, 179] on span "جميع الاقسام" at bounding box center [474, 178] width 190 height 13
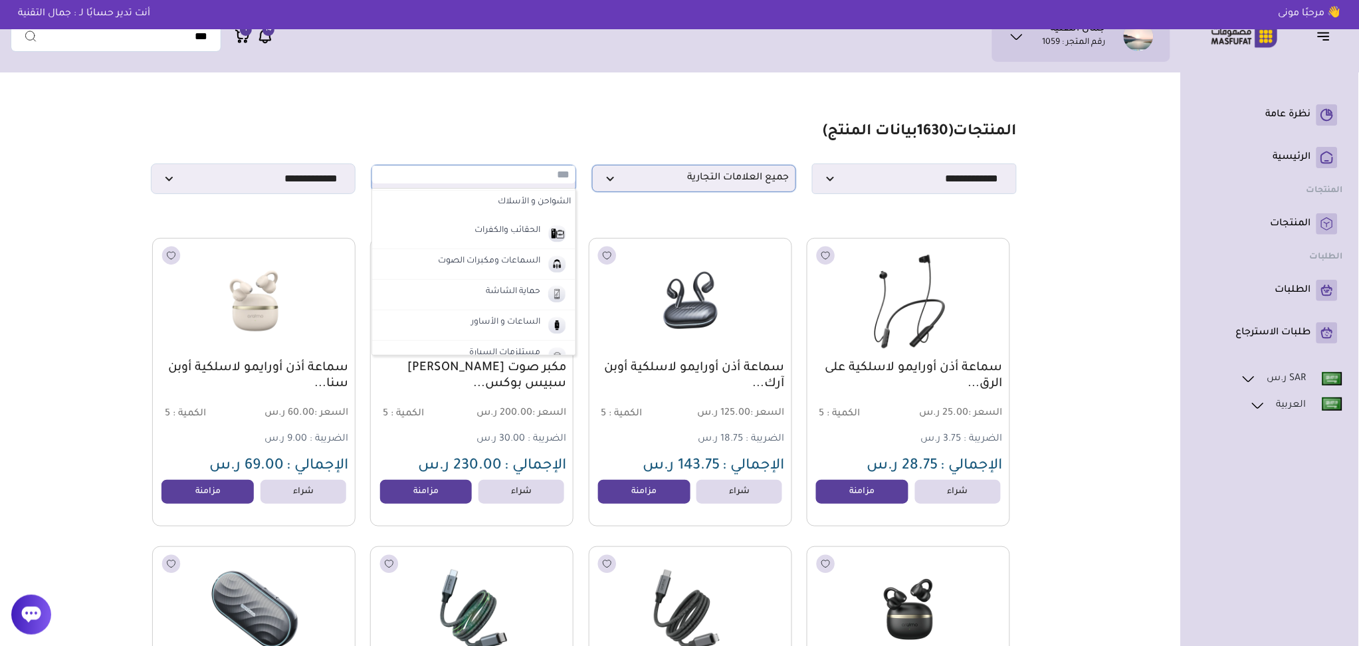
scroll to position [88, 0]
click at [681, 183] on span "جميع العلامات التجارية" at bounding box center [694, 178] width 190 height 13
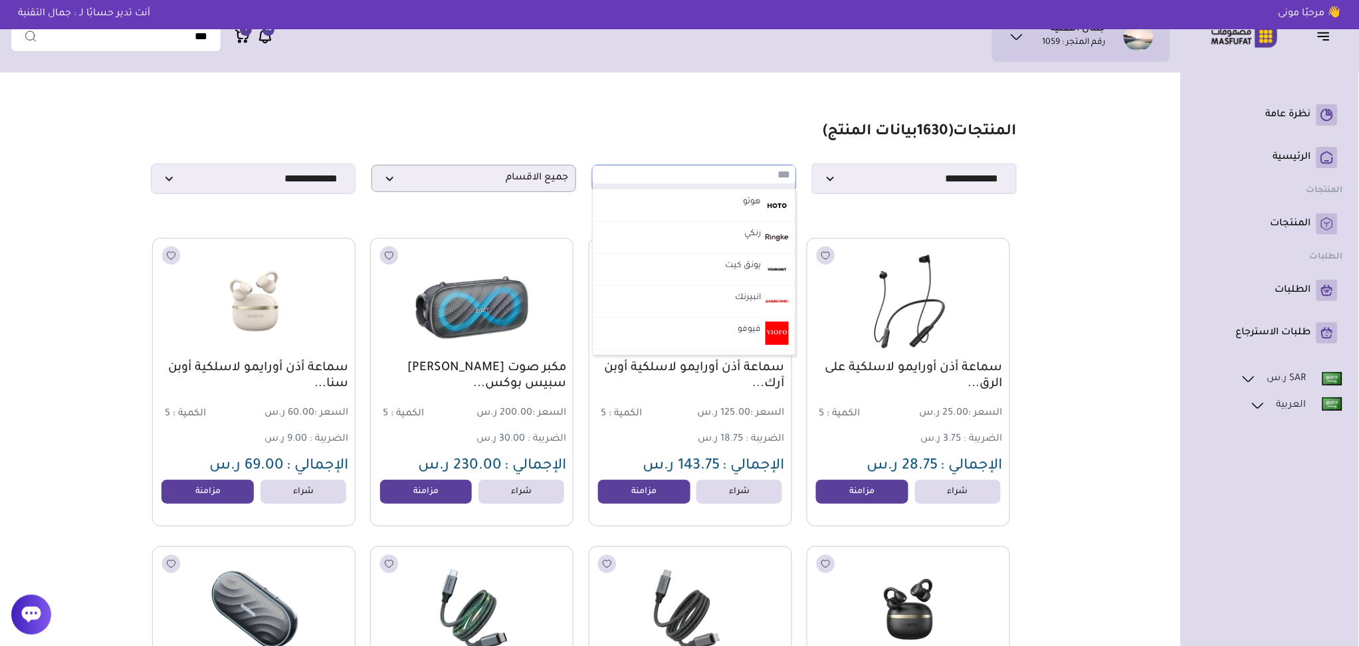
scroll to position [266, 0]
click at [835, 183] on select "**********" at bounding box center [914, 178] width 205 height 31
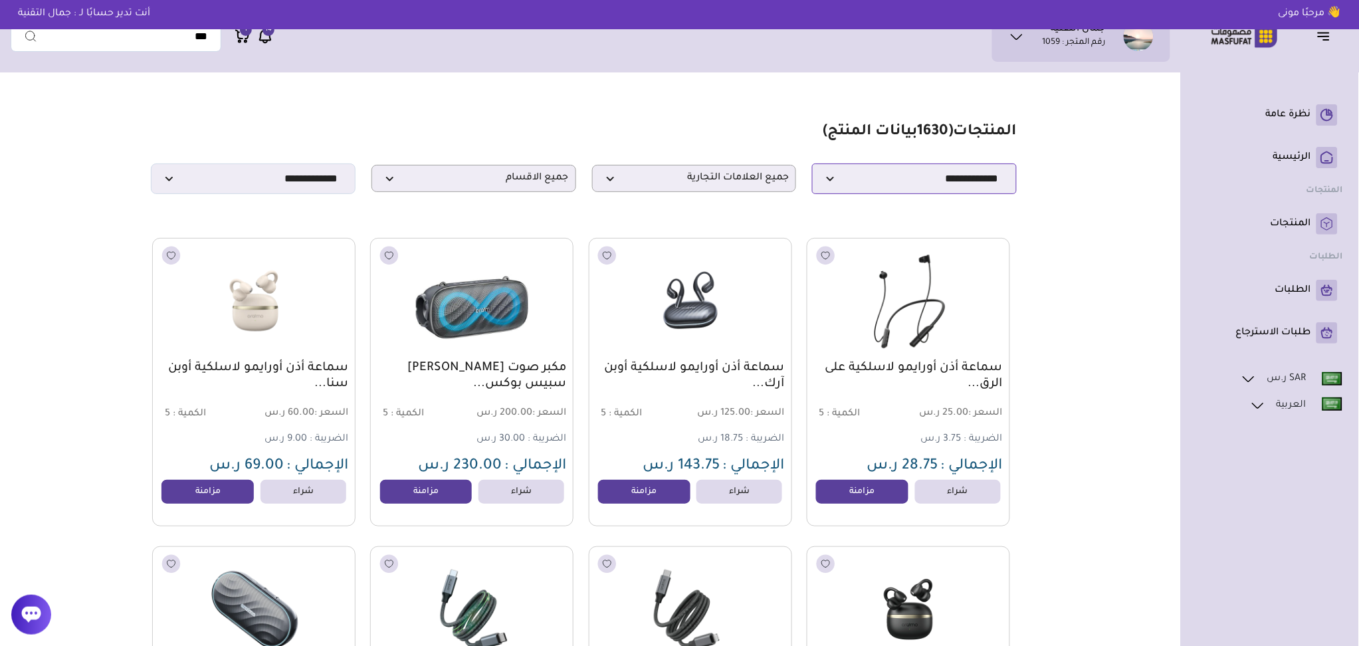
click at [812, 167] on select "**********" at bounding box center [914, 178] width 205 height 31
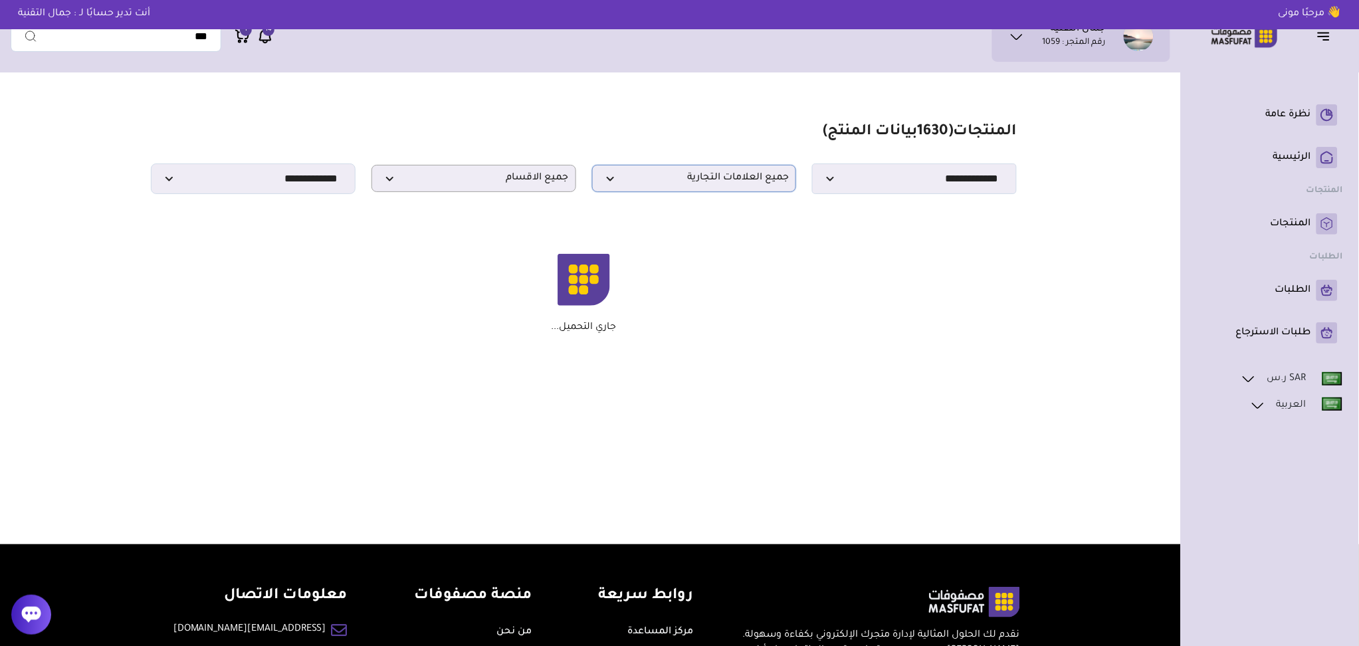
click at [641, 184] on span "جميع العلامات التجارية" at bounding box center [694, 178] width 190 height 13
click at [877, 175] on select "**********" at bounding box center [914, 178] width 205 height 31
select select "*"
click at [812, 167] on select "**********" at bounding box center [914, 178] width 205 height 31
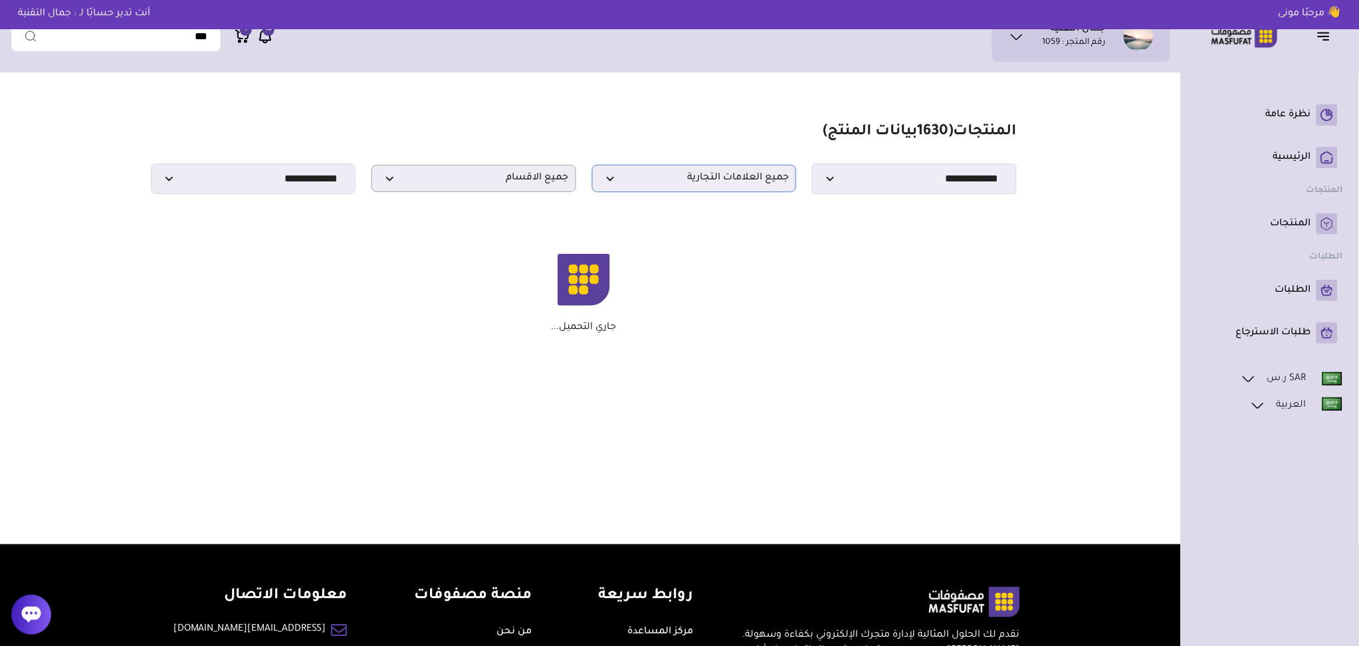
click at [684, 180] on span "جميع العلامات التجارية" at bounding box center [694, 178] width 190 height 13
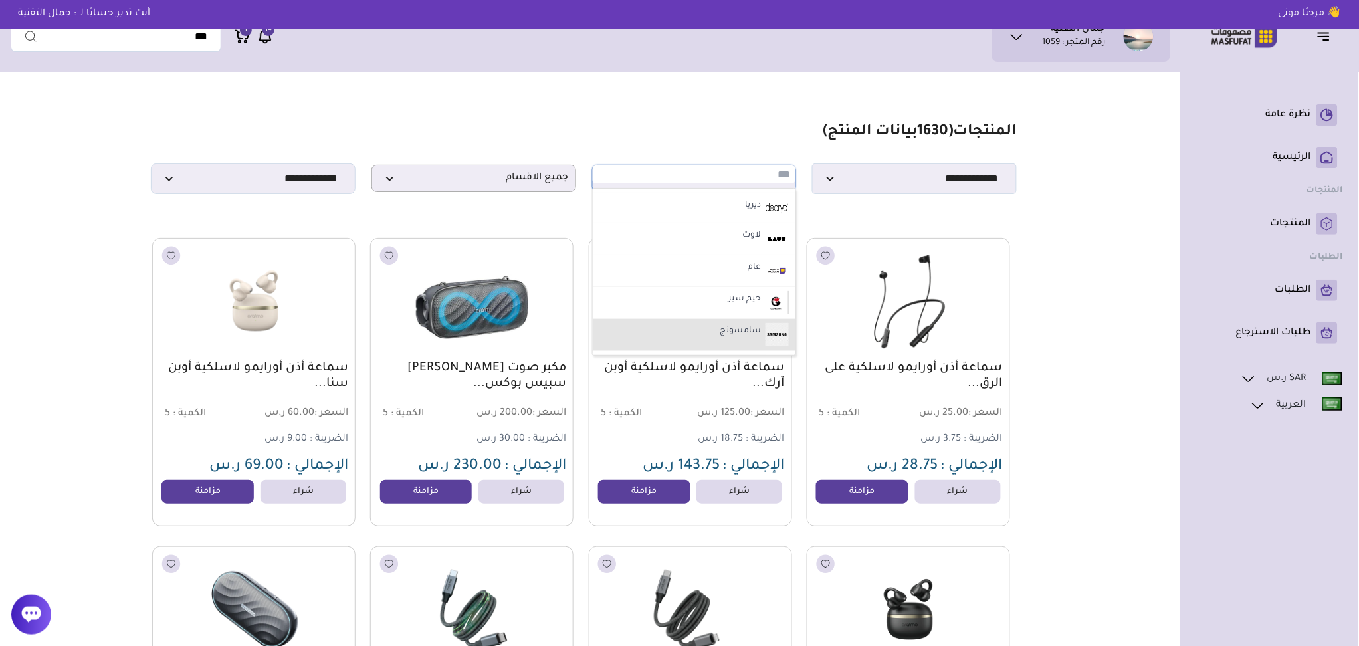
click at [734, 332] on label "سامسونج" at bounding box center [740, 331] width 45 height 17
select select "**"
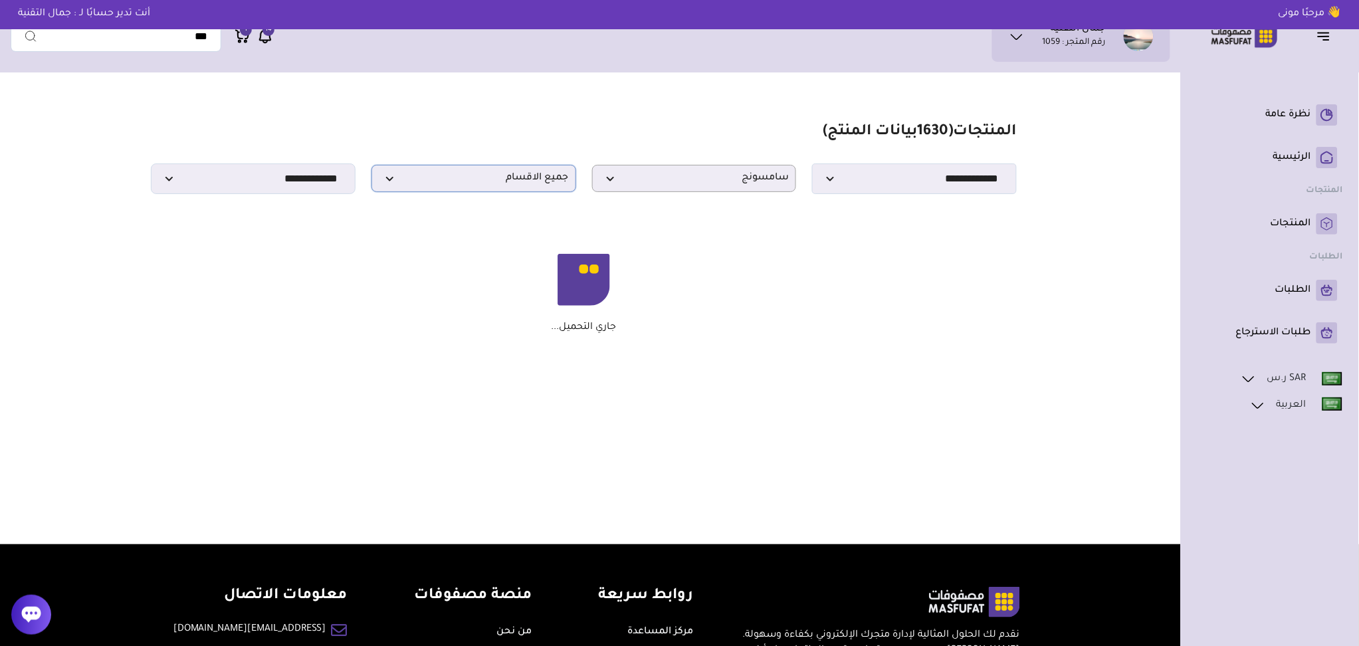
click at [384, 181] on span "جميع الاقسام" at bounding box center [474, 178] width 190 height 13
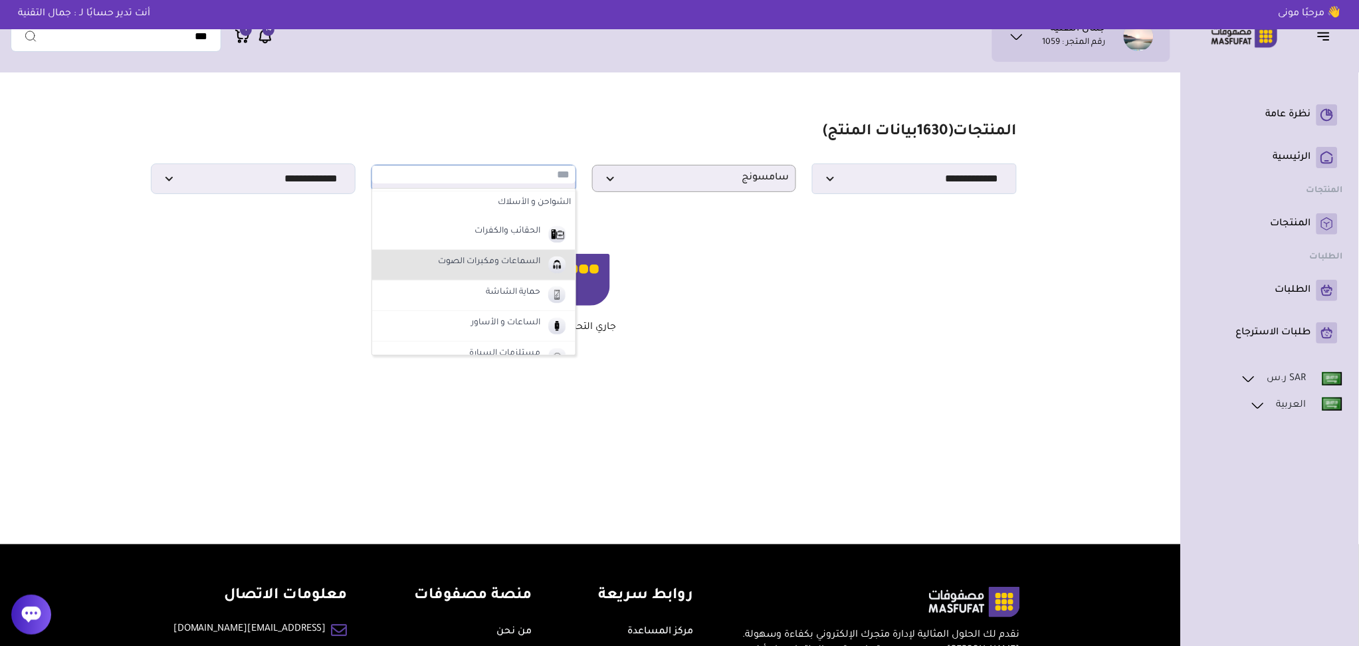
click at [527, 267] on label "السماعات ومكبرات الصوت" at bounding box center [490, 262] width 106 height 17
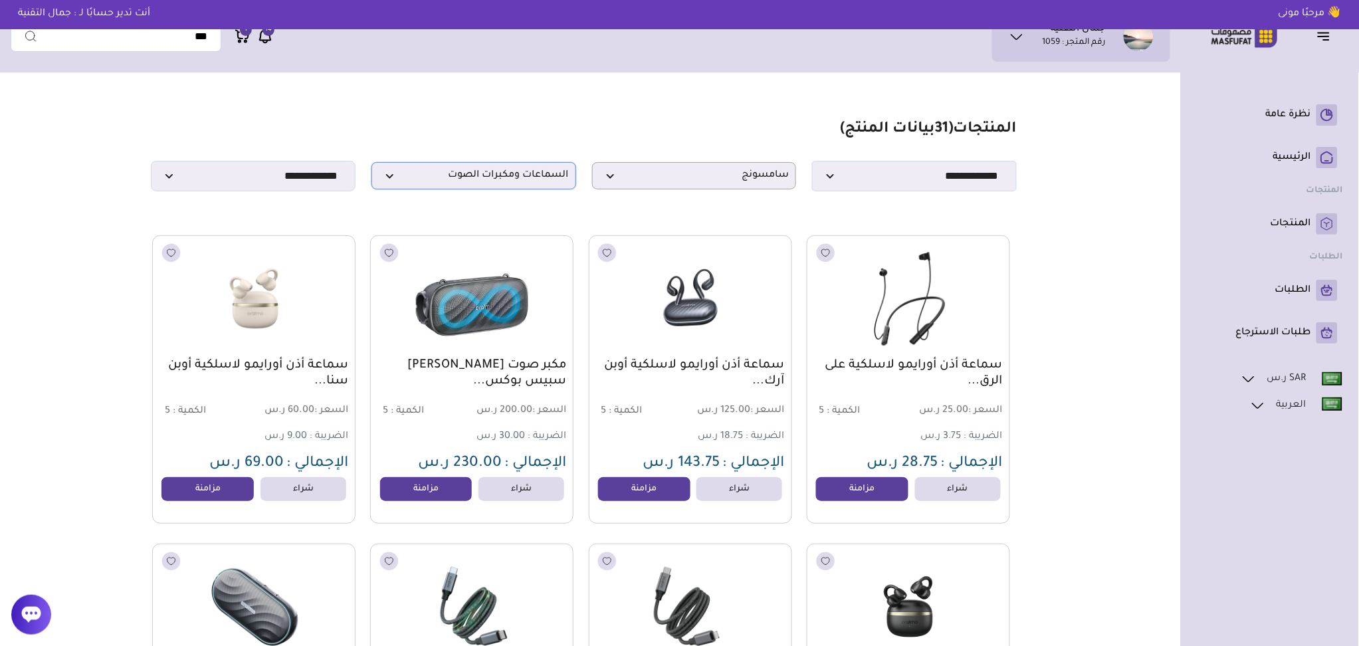
scroll to position [0, 0]
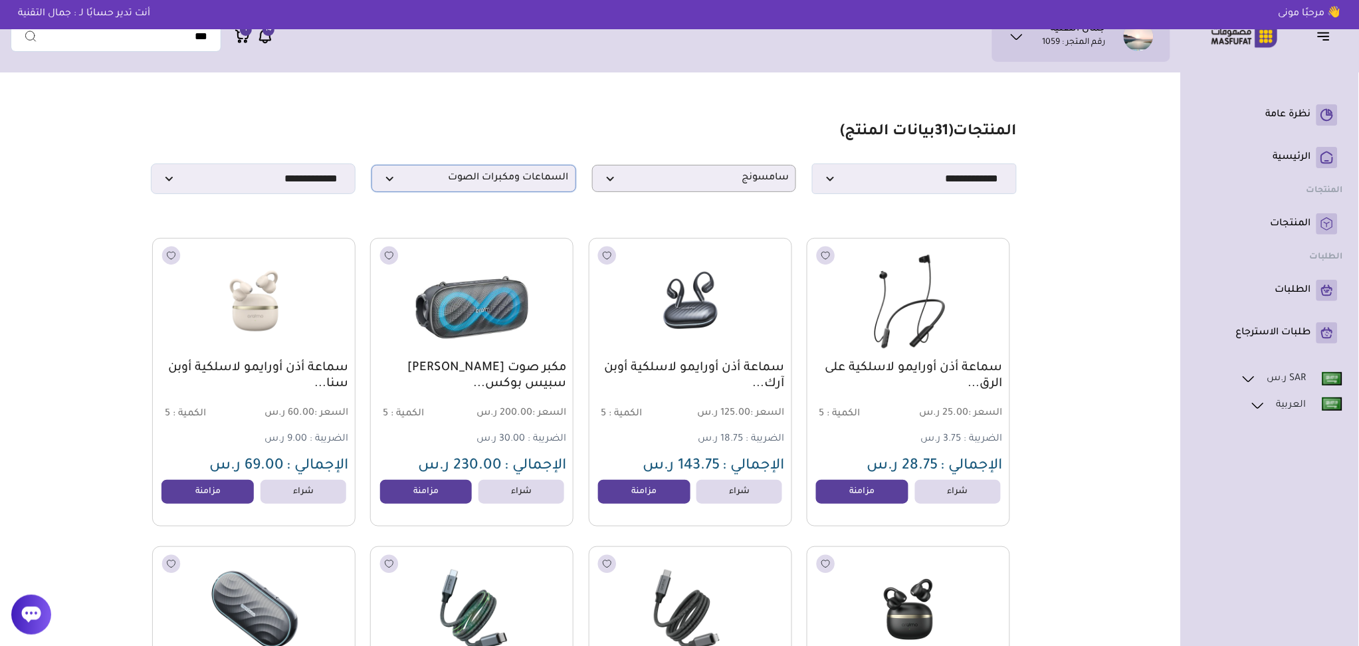
click at [396, 175] on span "السماعات ومكبرات الصوت" at bounding box center [474, 178] width 190 height 13
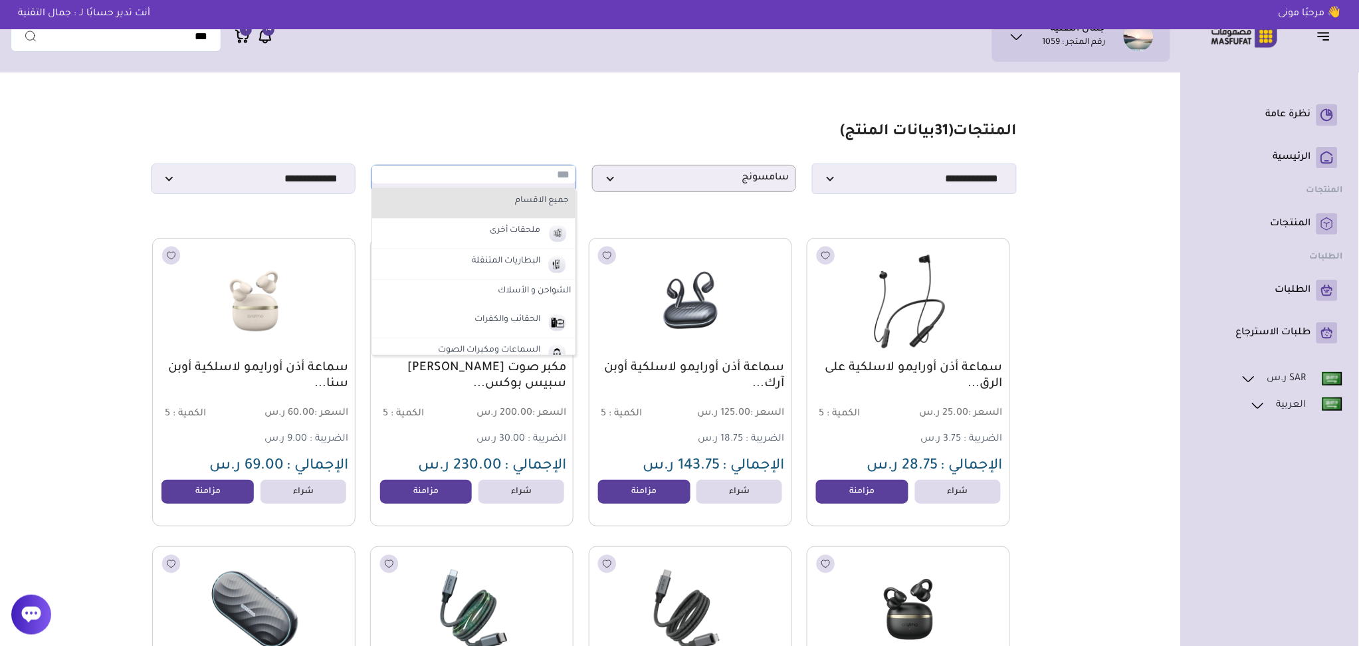
click at [538, 199] on label "جميع الاقسام" at bounding box center [473, 201] width 195 height 17
select select "*"
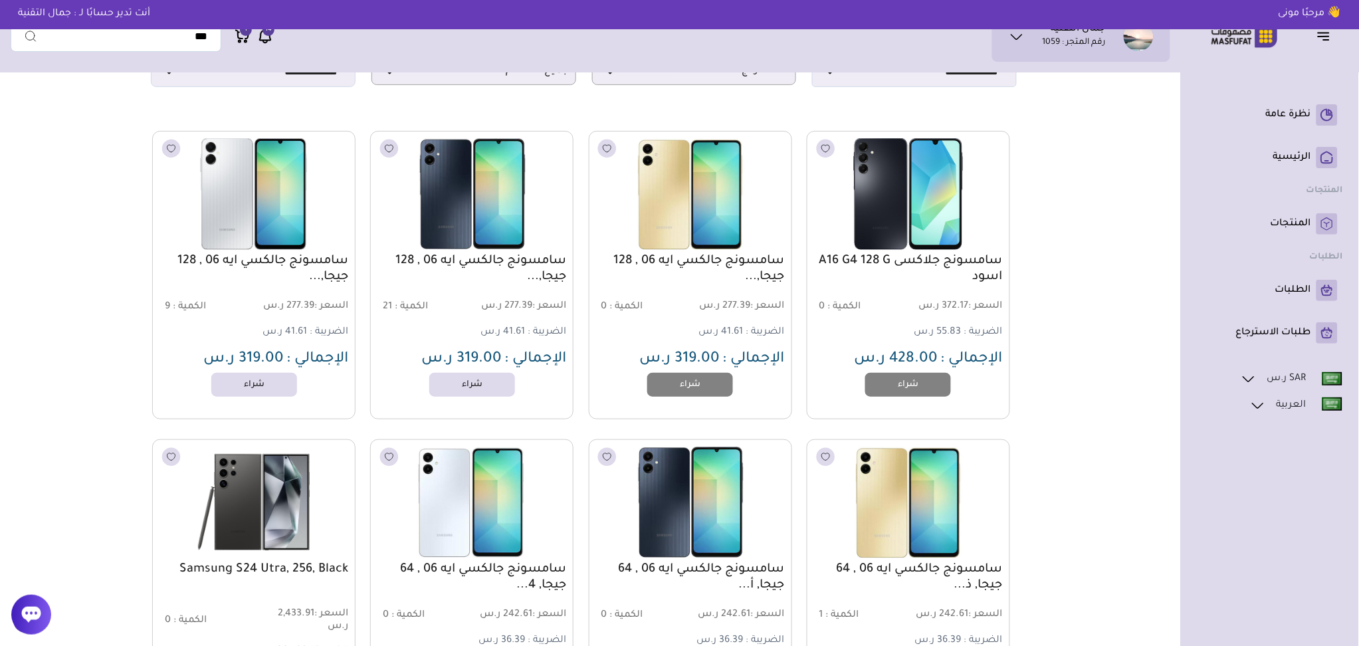
scroll to position [88, 0]
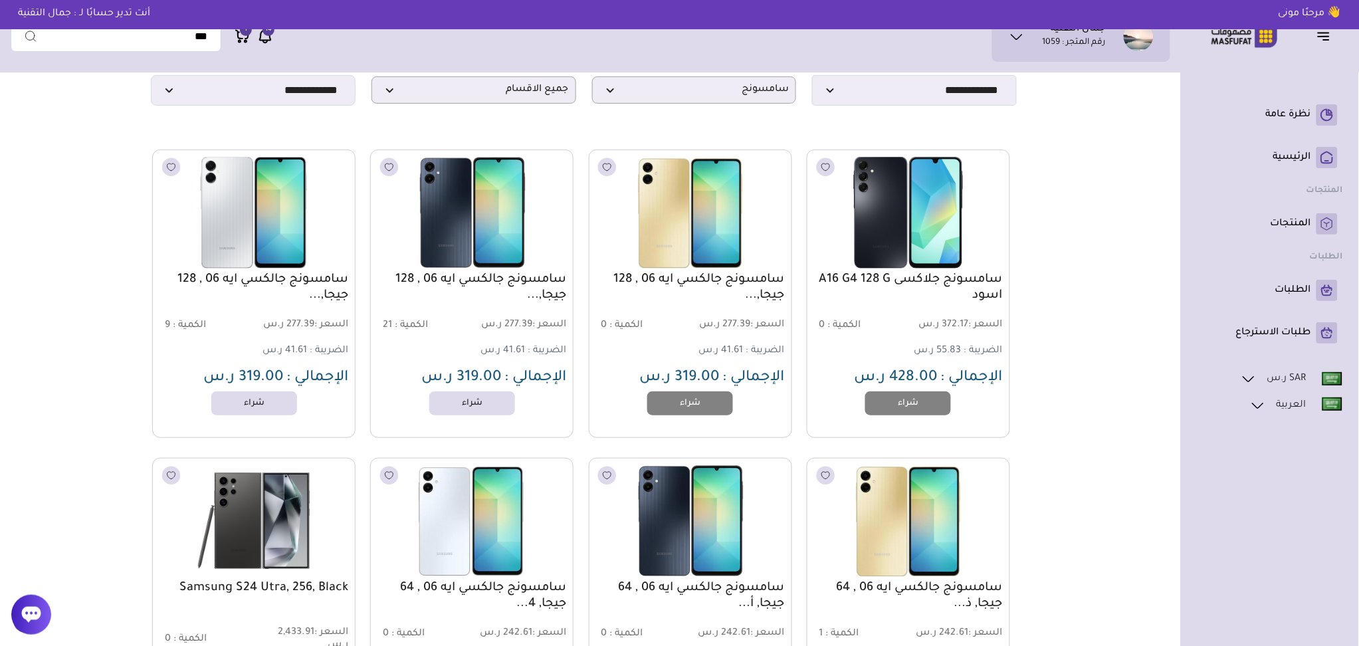
click at [262, 38] on icon at bounding box center [265, 36] width 16 height 17
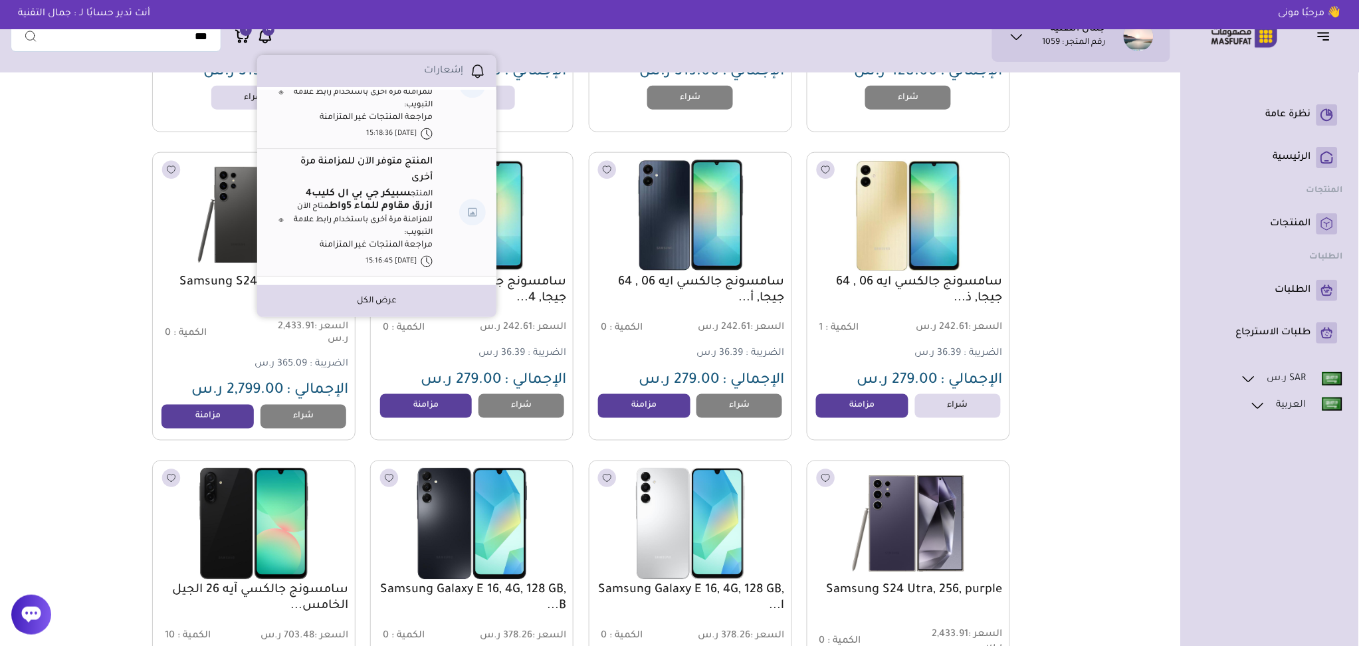
scroll to position [443, 0]
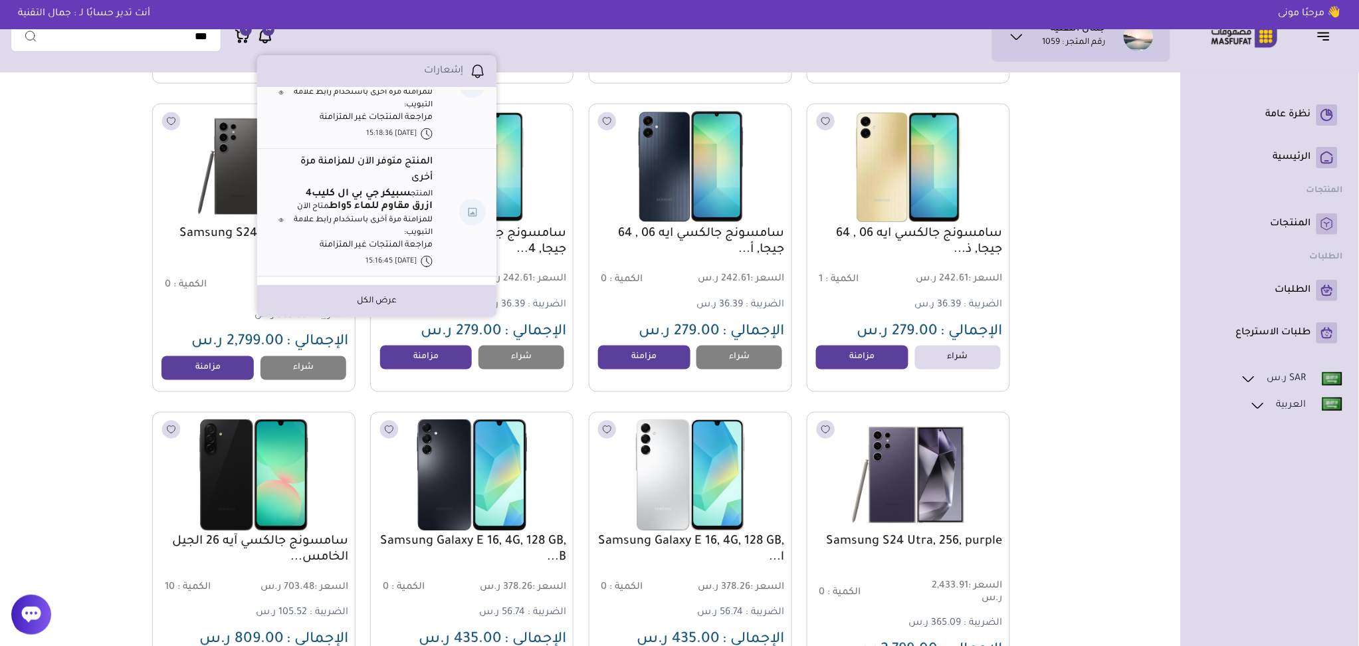
click at [356, 303] on li "عرض الكل" at bounding box center [376, 301] width 239 height 32
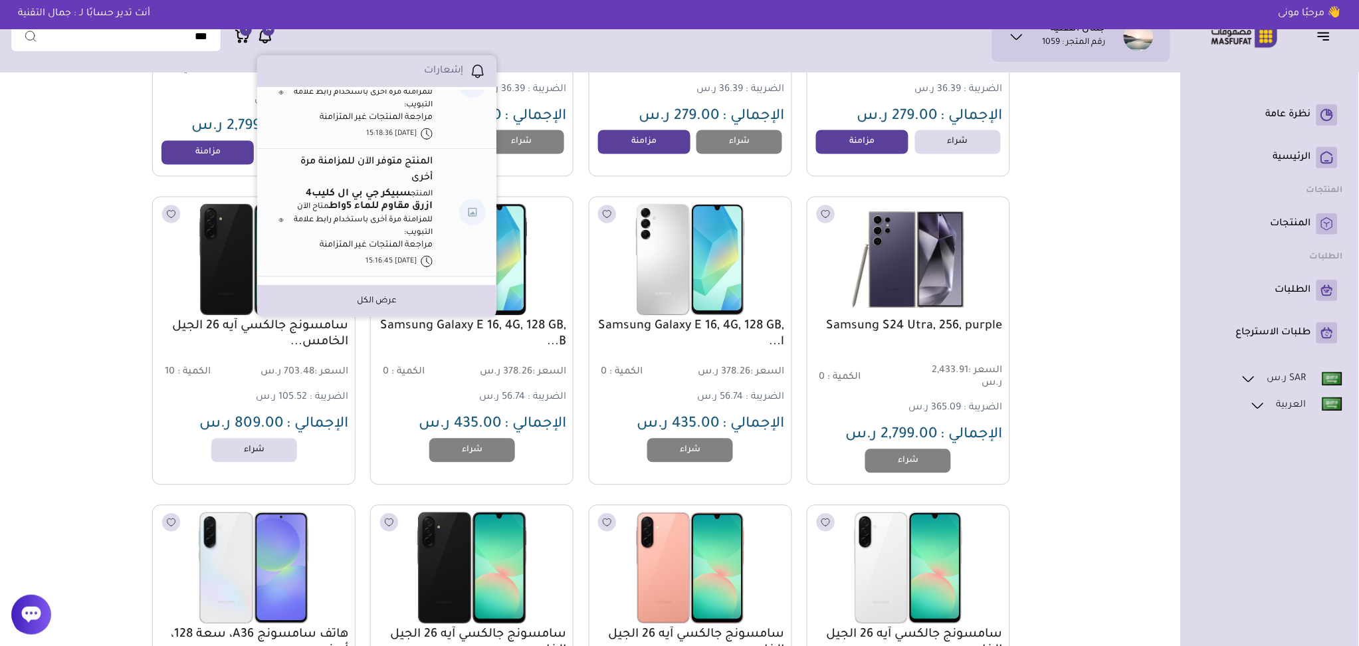
scroll to position [798, 0]
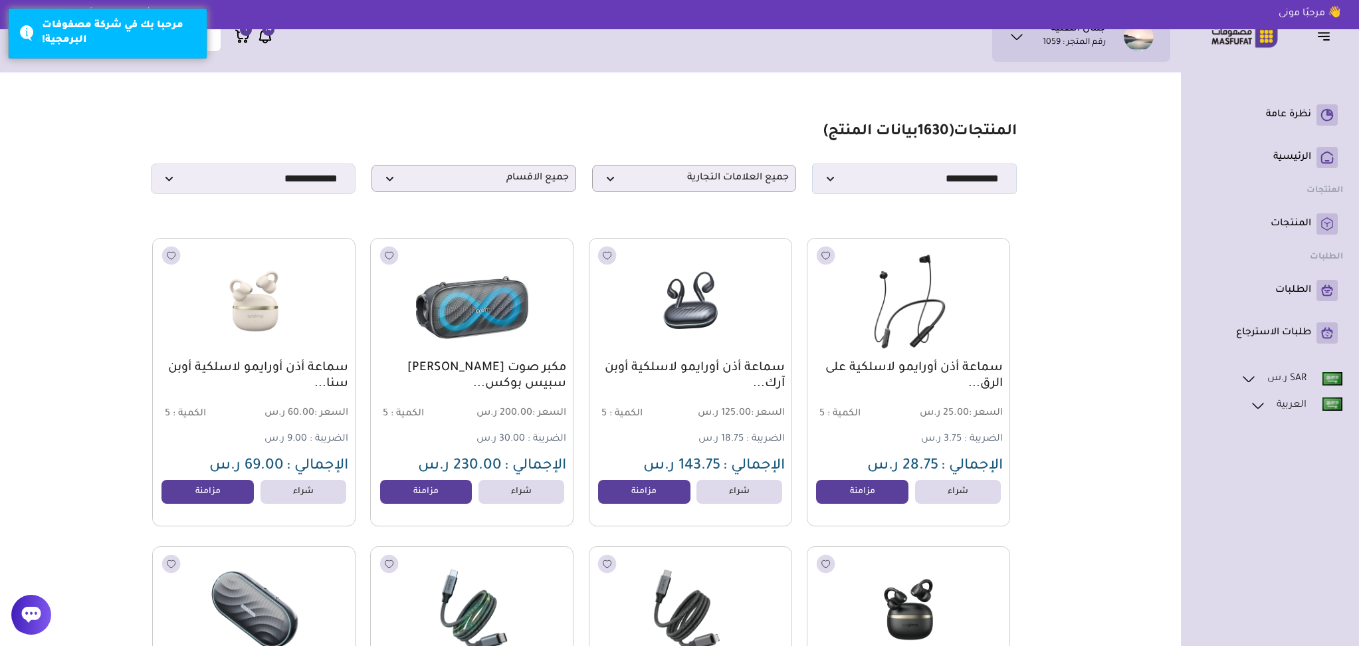
select select "*"
select select "**"
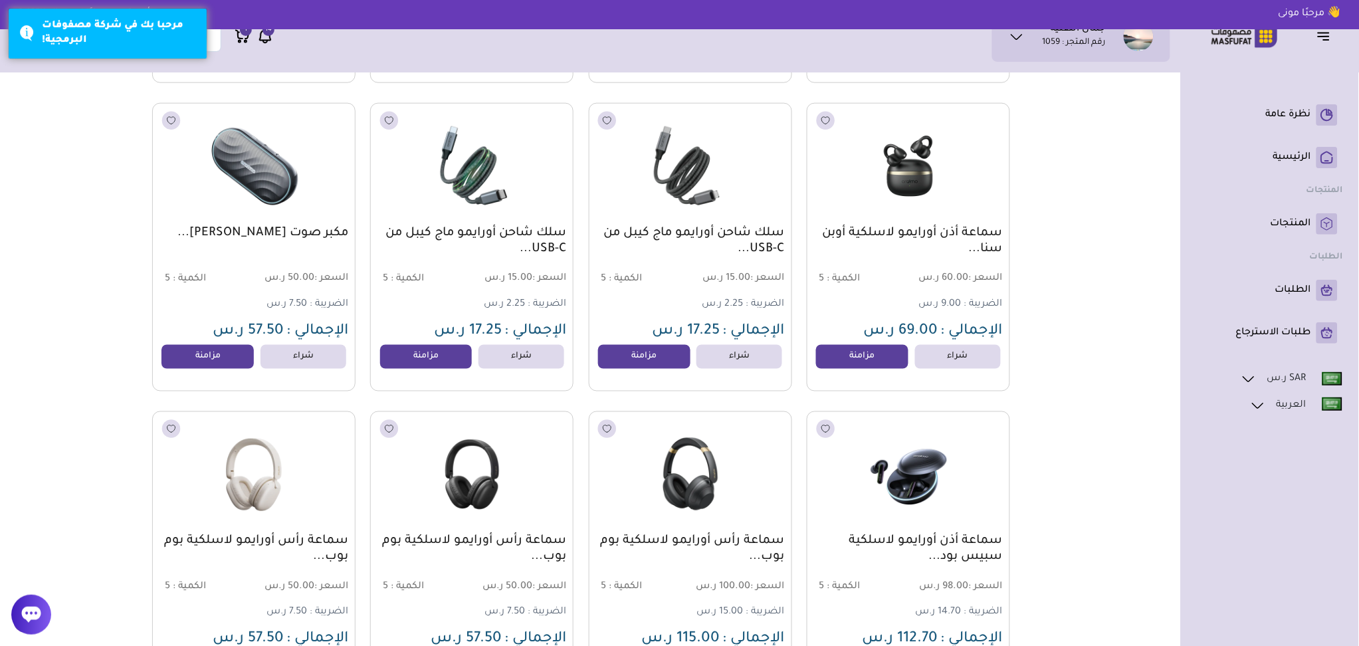
scroll to position [443, 0]
